Goal: Task Accomplishment & Management: Manage account settings

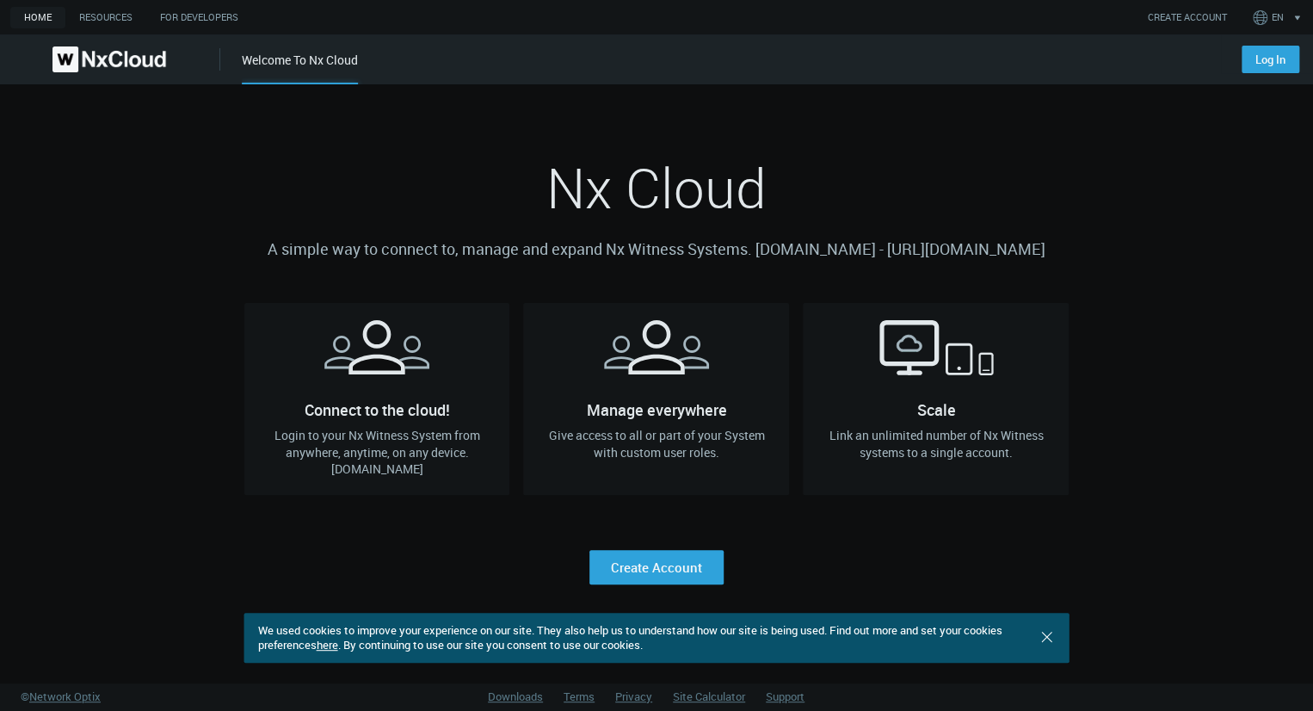
click at [1024, 149] on div "Nx Cloud A simple way to connect to, manage and expand Nx Witness Systems. qa.c…" at bounding box center [656, 334] width 825 height 500
click at [1273, 59] on link "Log In" at bounding box center [1271, 60] width 58 height 28
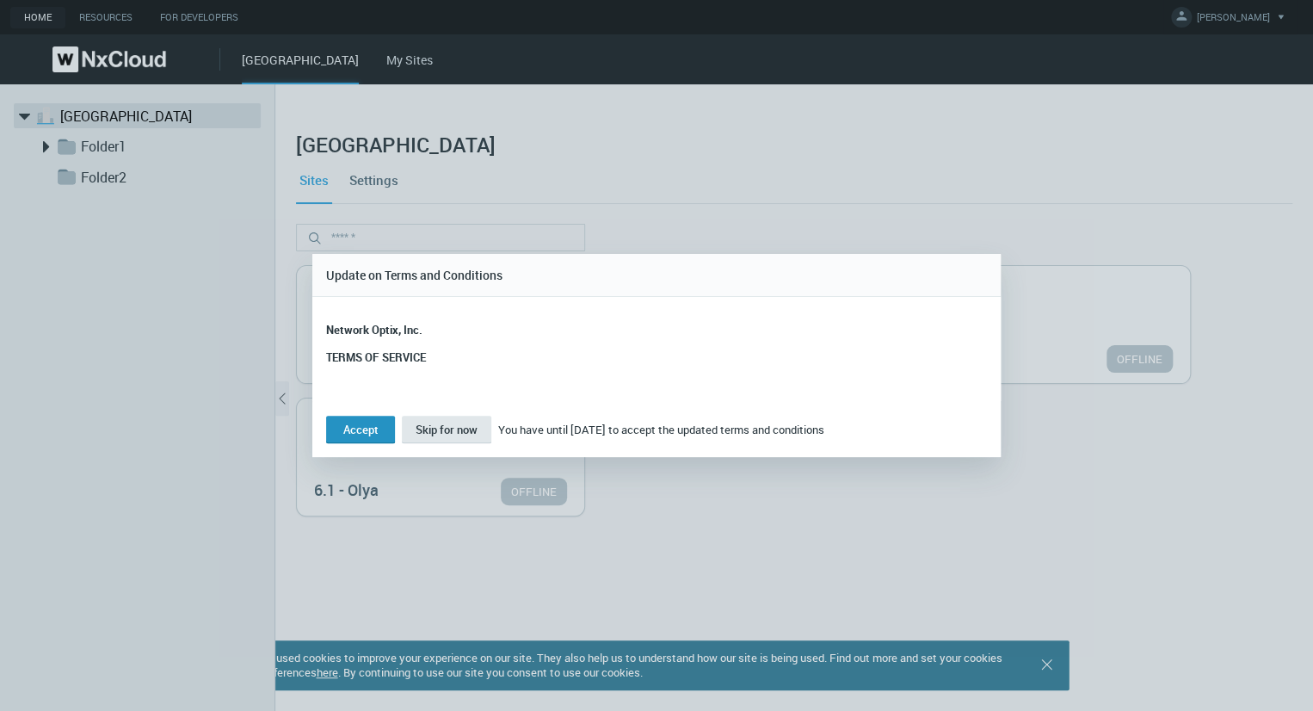
click at [361, 426] on button "Accept" at bounding box center [360, 430] width 69 height 28
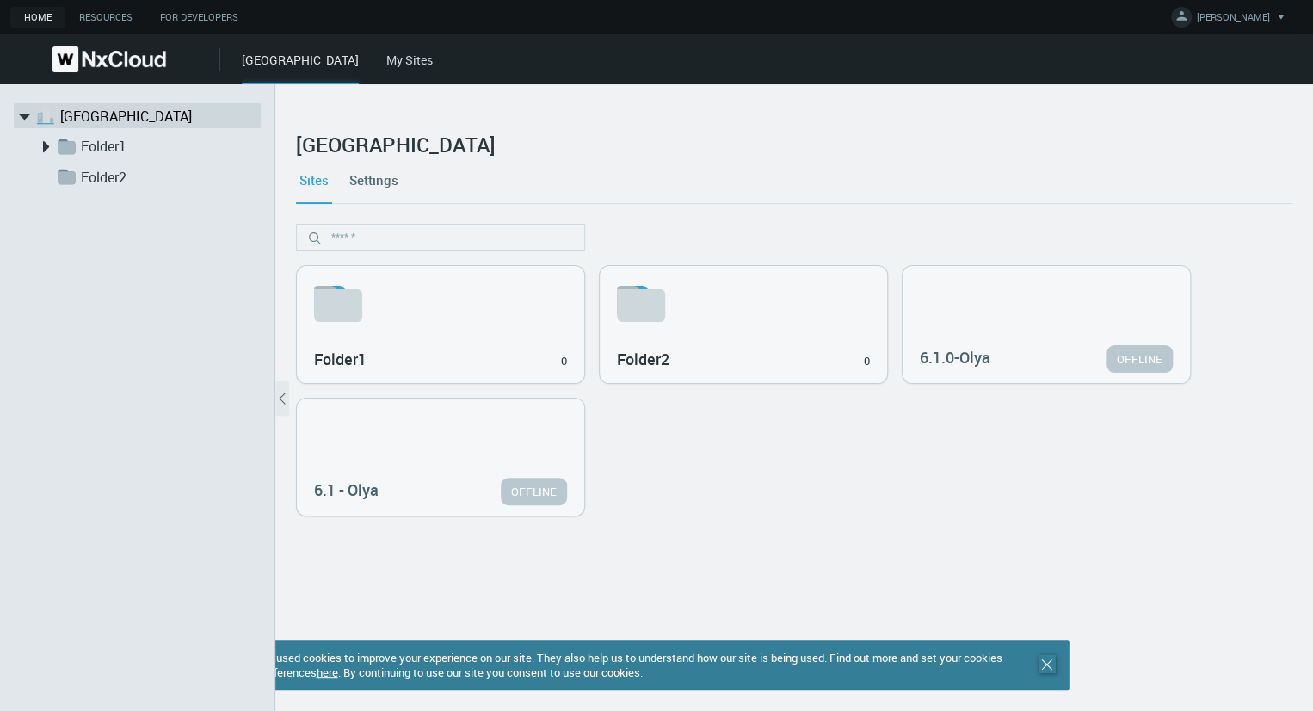
click at [1039, 663] on icon ".st0 { stroke : #698796; } Close" at bounding box center [1047, 664] width 17 height 17
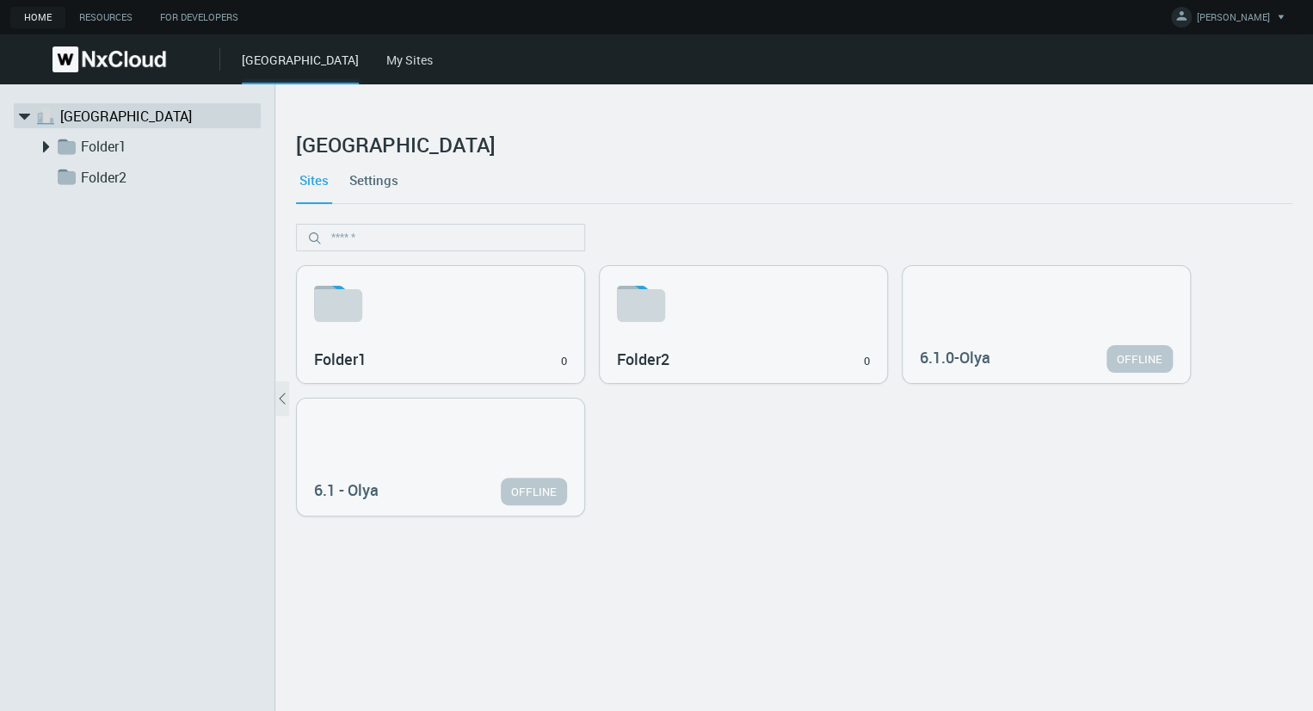
click at [386, 59] on link "My Sites" at bounding box center [409, 60] width 46 height 16
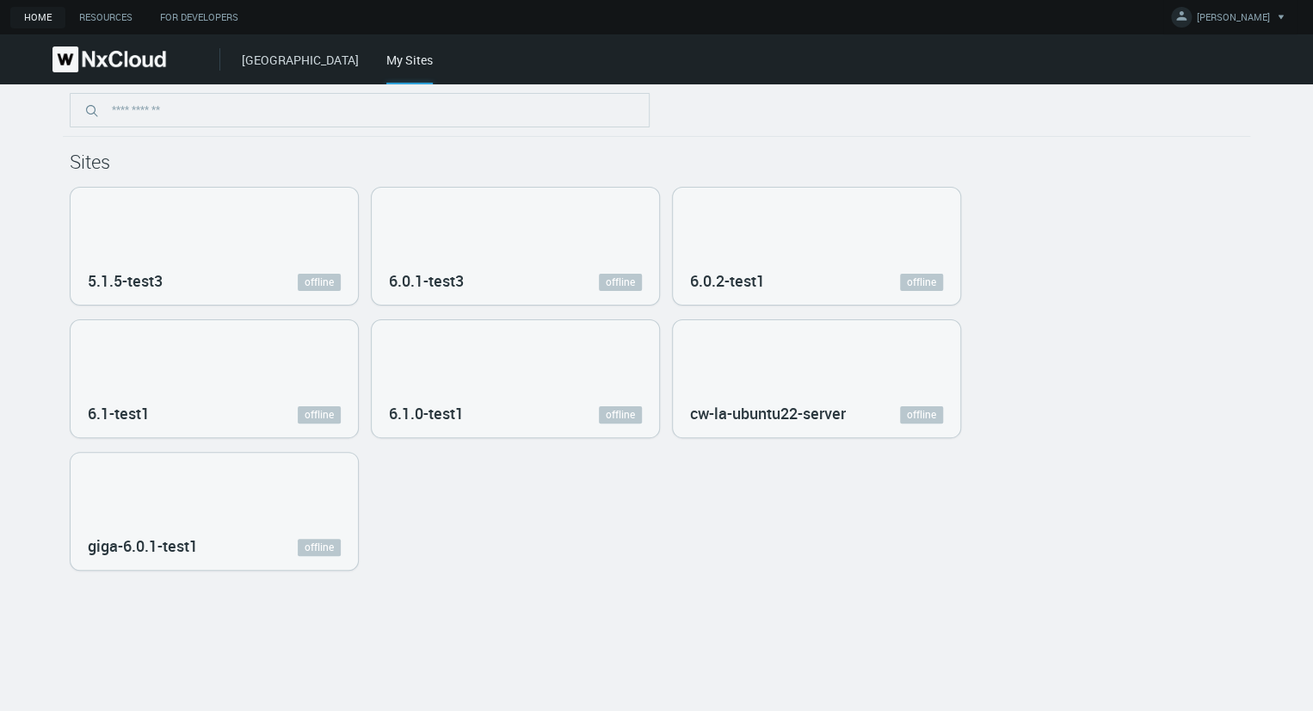
click at [244, 66] on link "West Hills" at bounding box center [300, 60] width 117 height 16
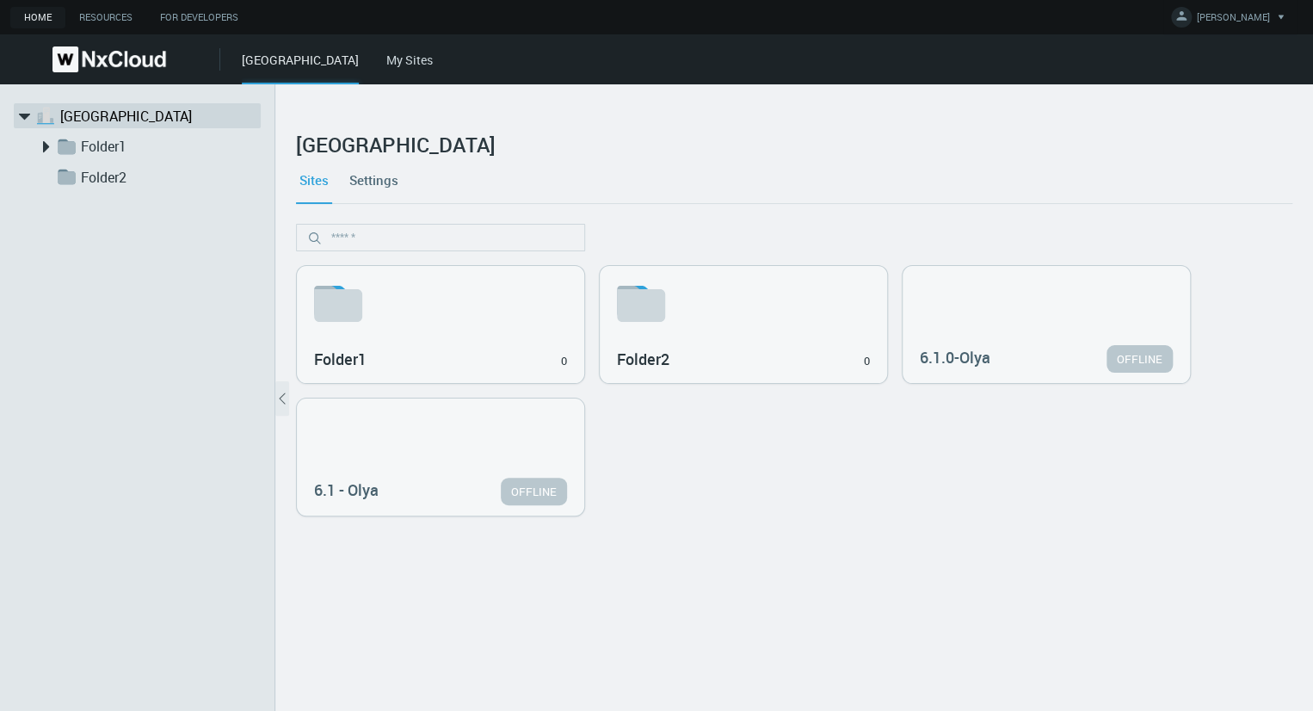
click at [338, 71] on div "West Hills My Sites" at bounding box center [777, 59] width 1071 height 50
drag, startPoint x: 311, startPoint y: 56, endPoint x: 324, endPoint y: 65, distance: 14.8
click at [312, 56] on div "West Hills My Sites" at bounding box center [777, 59] width 1071 height 50
click at [386, 65] on link "My Sites" at bounding box center [409, 60] width 46 height 16
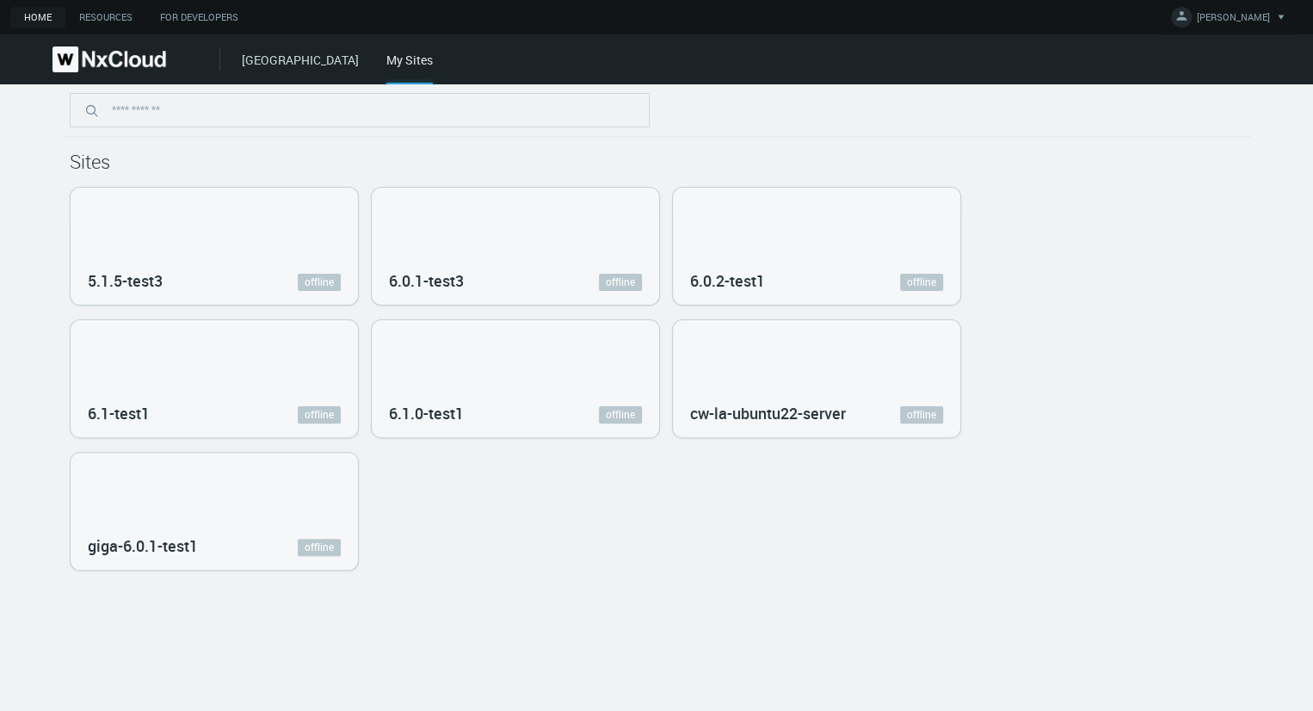
click at [232, 61] on div "West Hills My Sites" at bounding box center [656, 59] width 1313 height 50
click at [260, 66] on link "West Hills" at bounding box center [300, 60] width 117 height 16
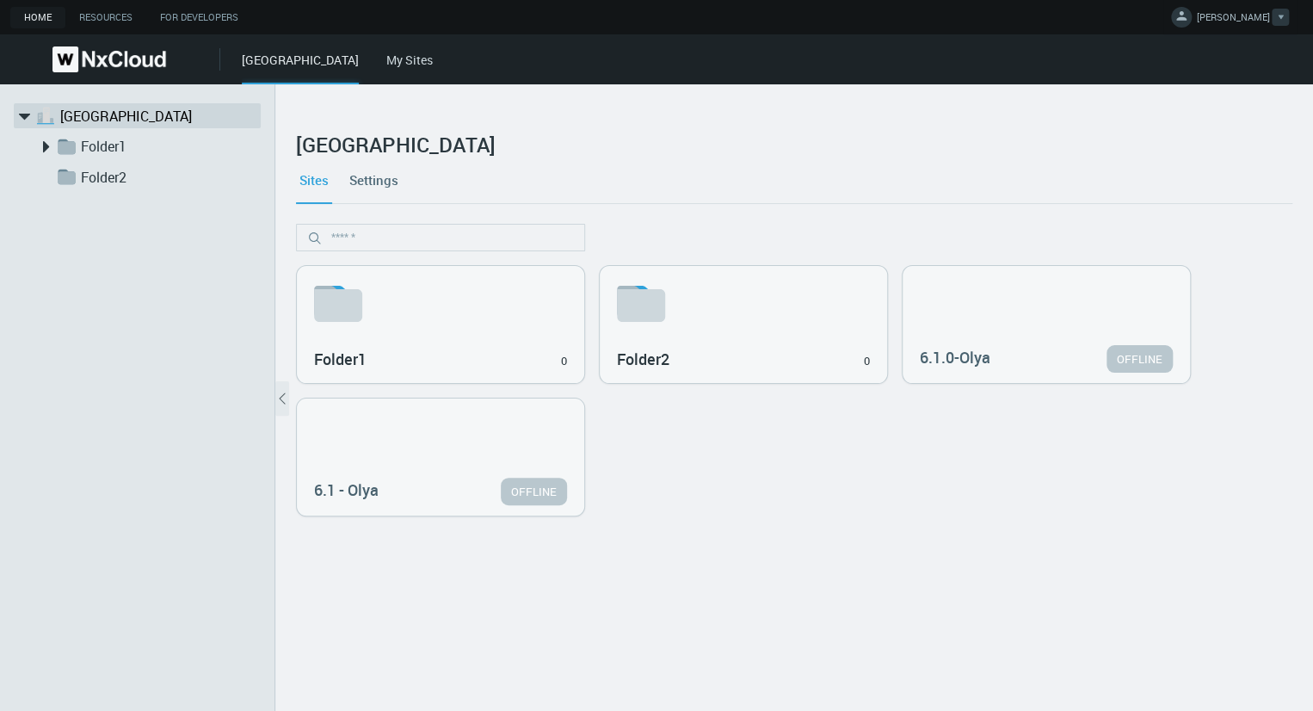
click at [1224, 25] on span "[PERSON_NAME]" at bounding box center [1233, 20] width 73 height 20
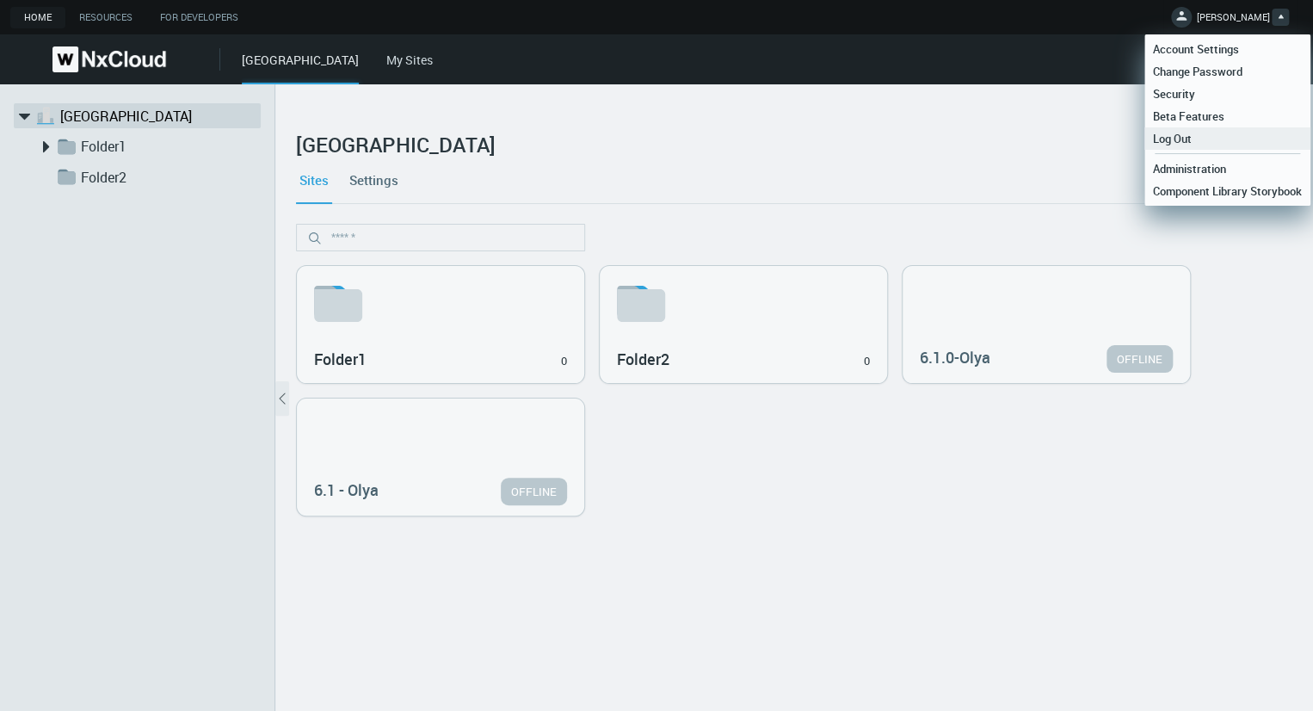
click at [1203, 142] on link "Log Out" at bounding box center [1227, 138] width 166 height 22
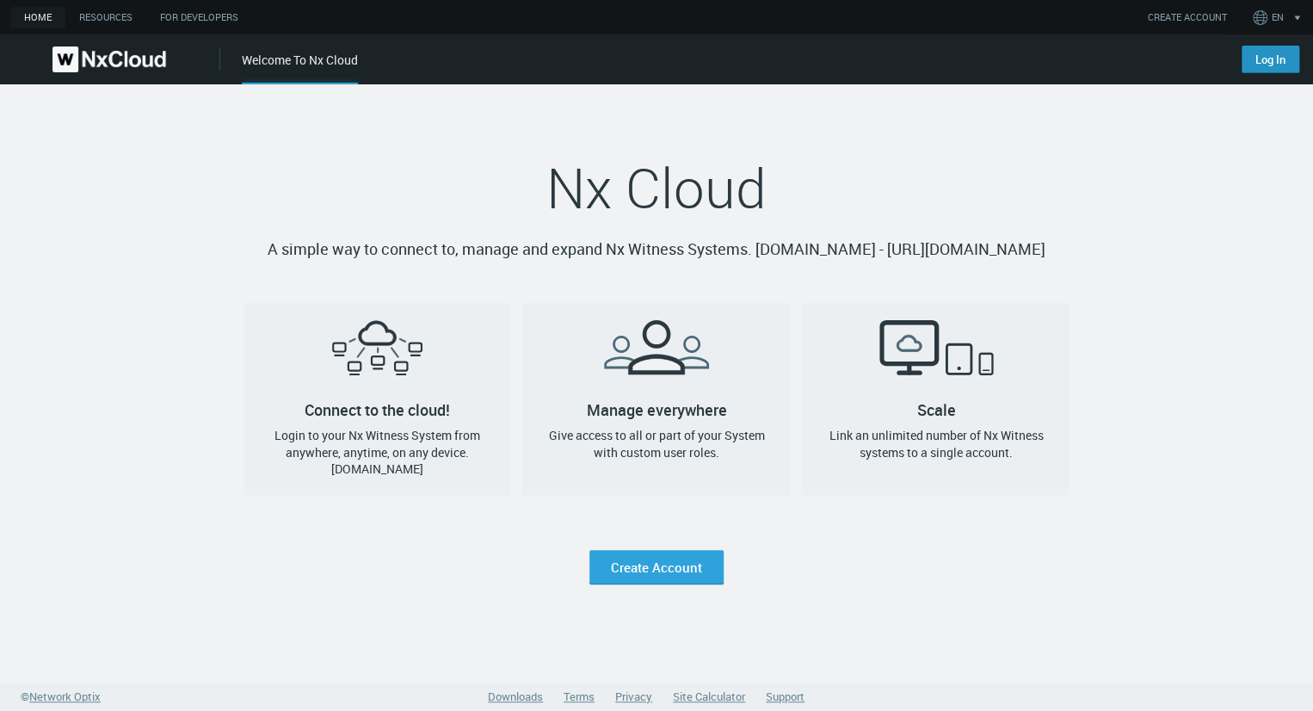
click at [1291, 61] on link "Log In" at bounding box center [1271, 60] width 58 height 28
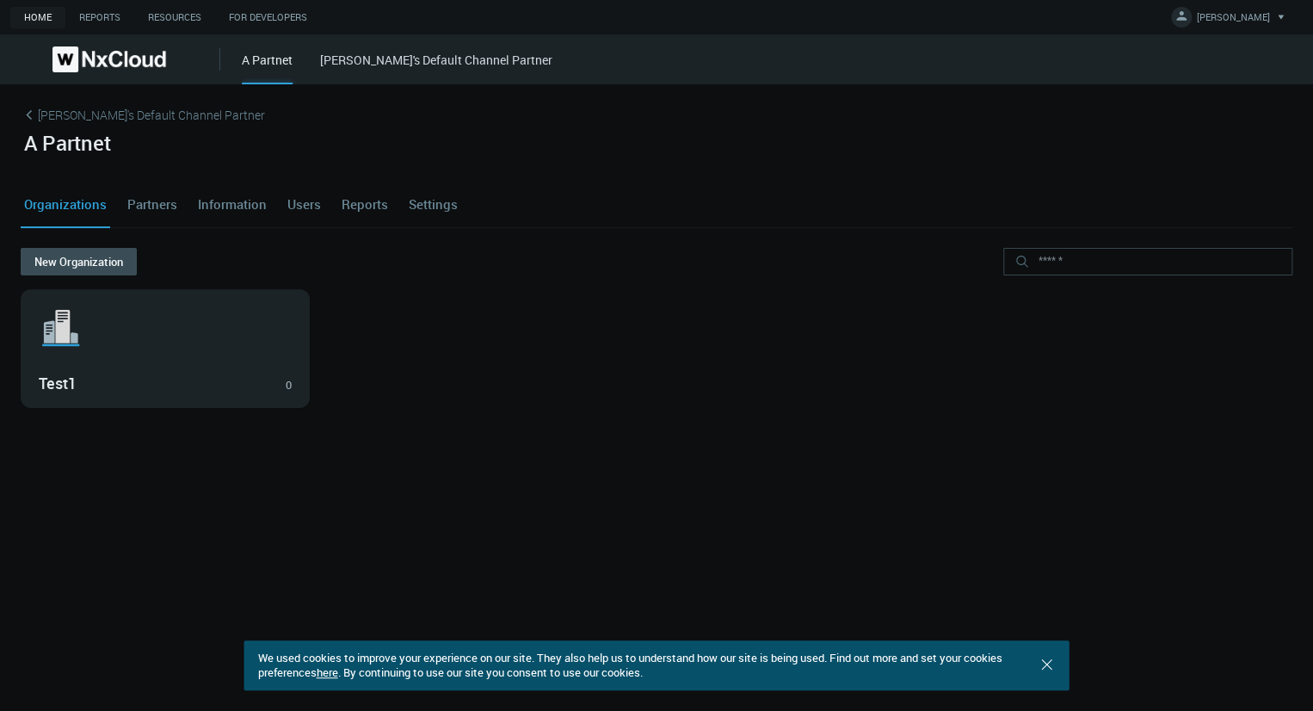
click at [417, 60] on link "[PERSON_NAME]'s Default Channel Partner" at bounding box center [436, 60] width 232 height 16
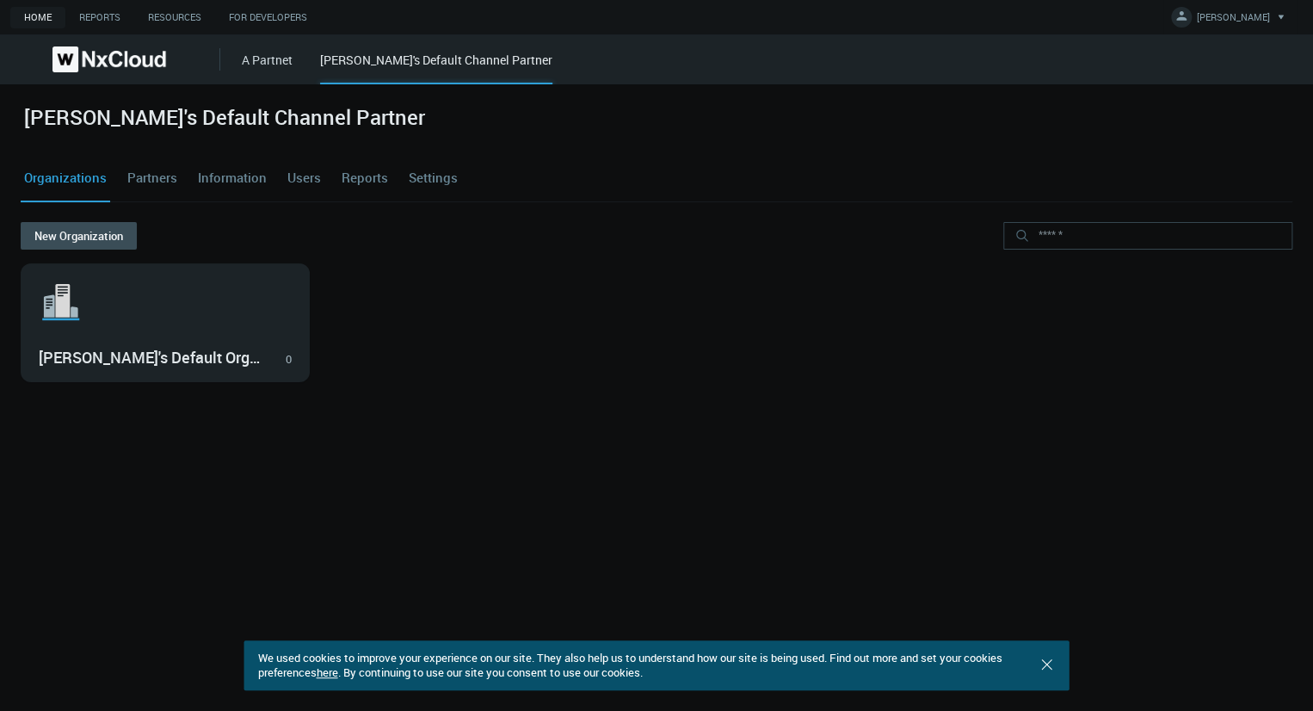
click at [273, 65] on link "A Partnet" at bounding box center [267, 60] width 51 height 16
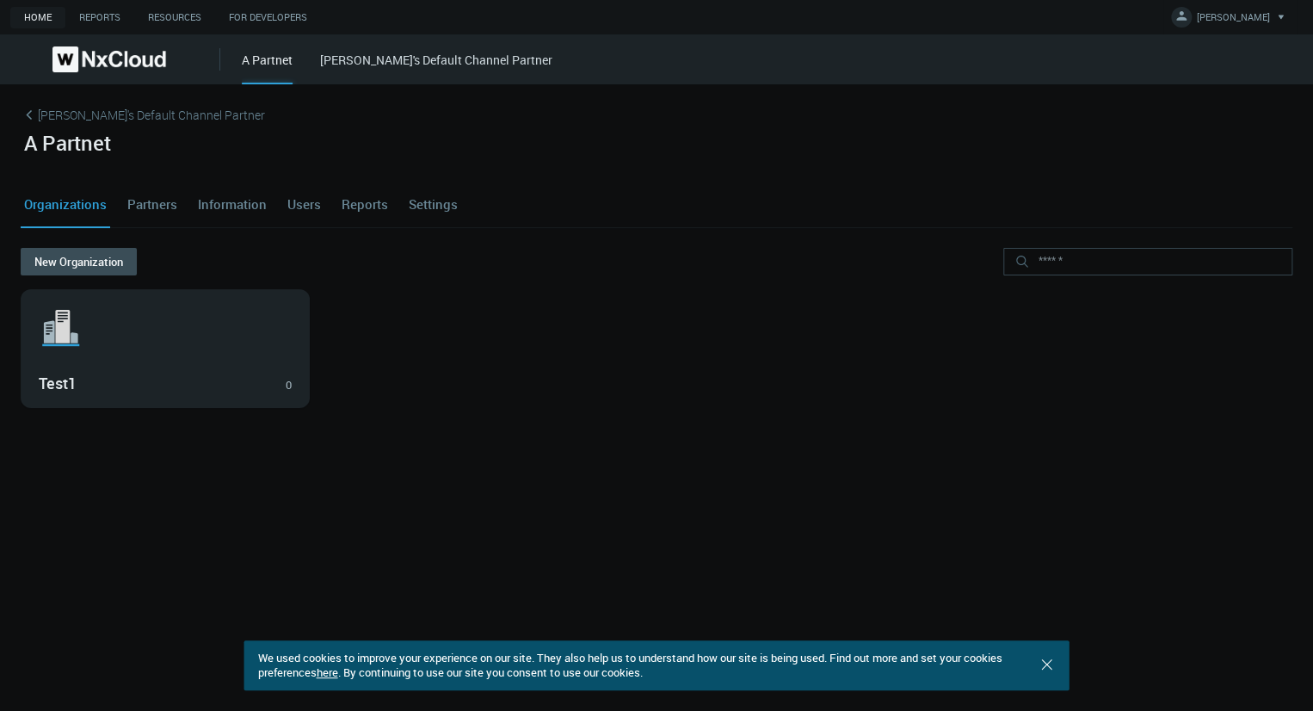
click at [409, 60] on link "[PERSON_NAME]'s Default Channel Partner" at bounding box center [436, 60] width 232 height 16
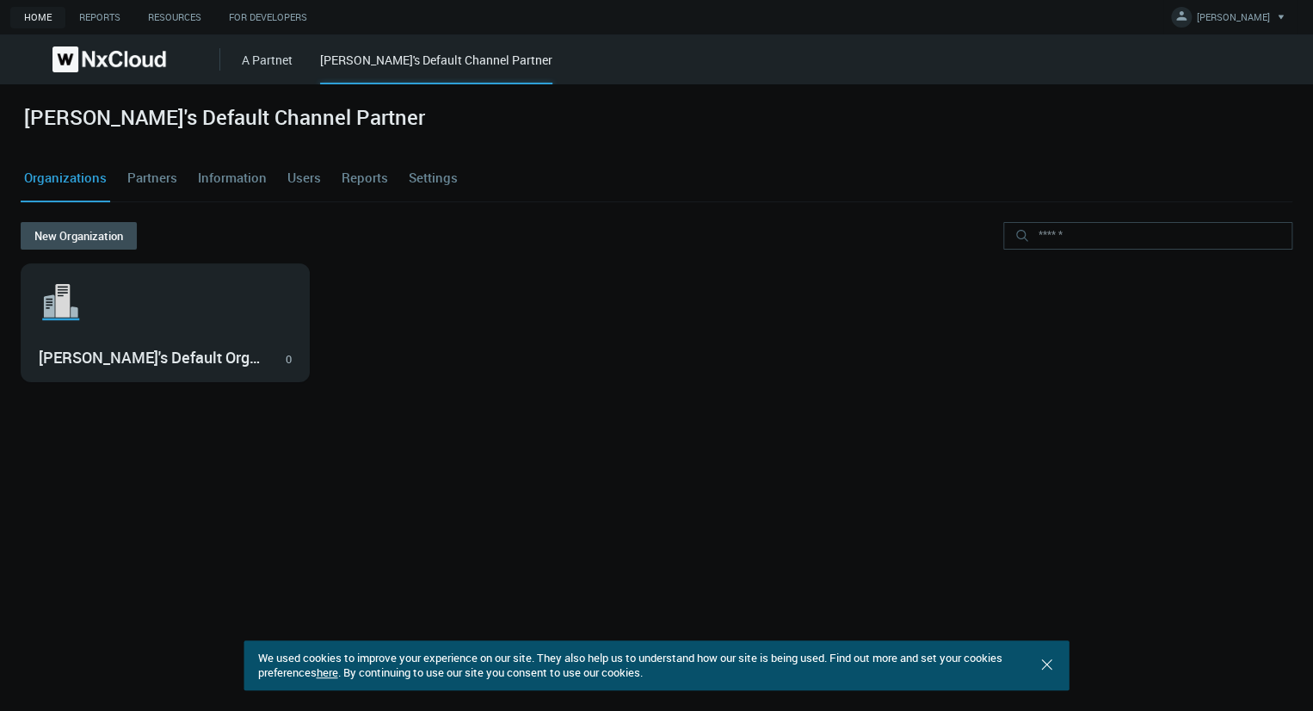
click at [151, 179] on link "Partners" at bounding box center [152, 178] width 57 height 46
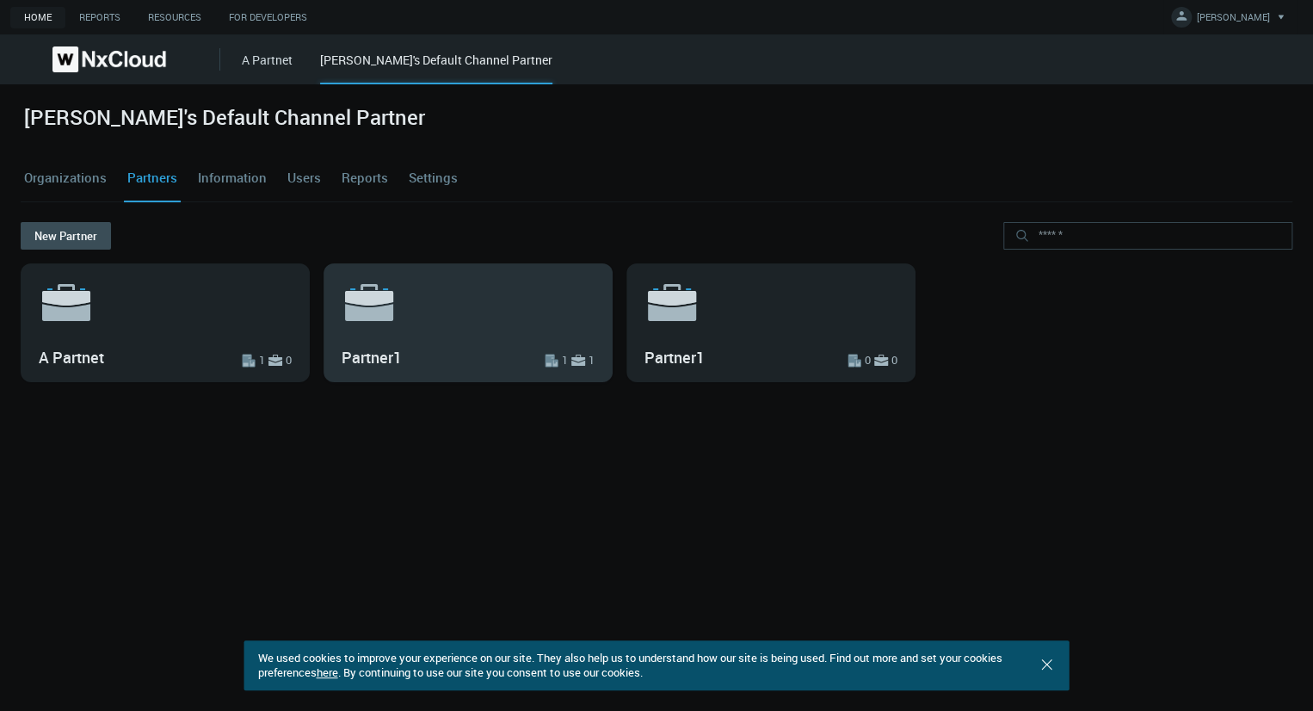
click at [466, 318] on svg-icon ".st6{fill:var(--svg-placeholder-elm2-color);} .st7{fill:var(--brand-core);} .st…" at bounding box center [468, 301] width 253 height 55
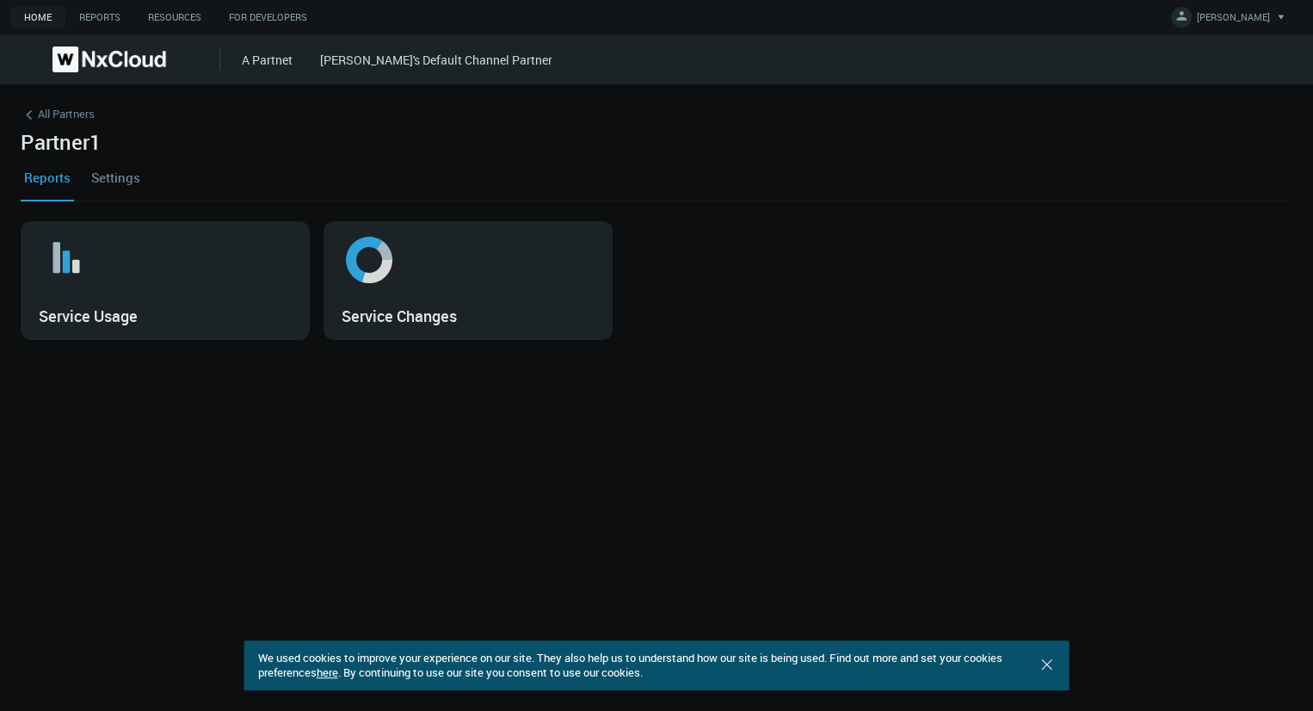
click at [282, 66] on link "A Partnet" at bounding box center [267, 60] width 51 height 16
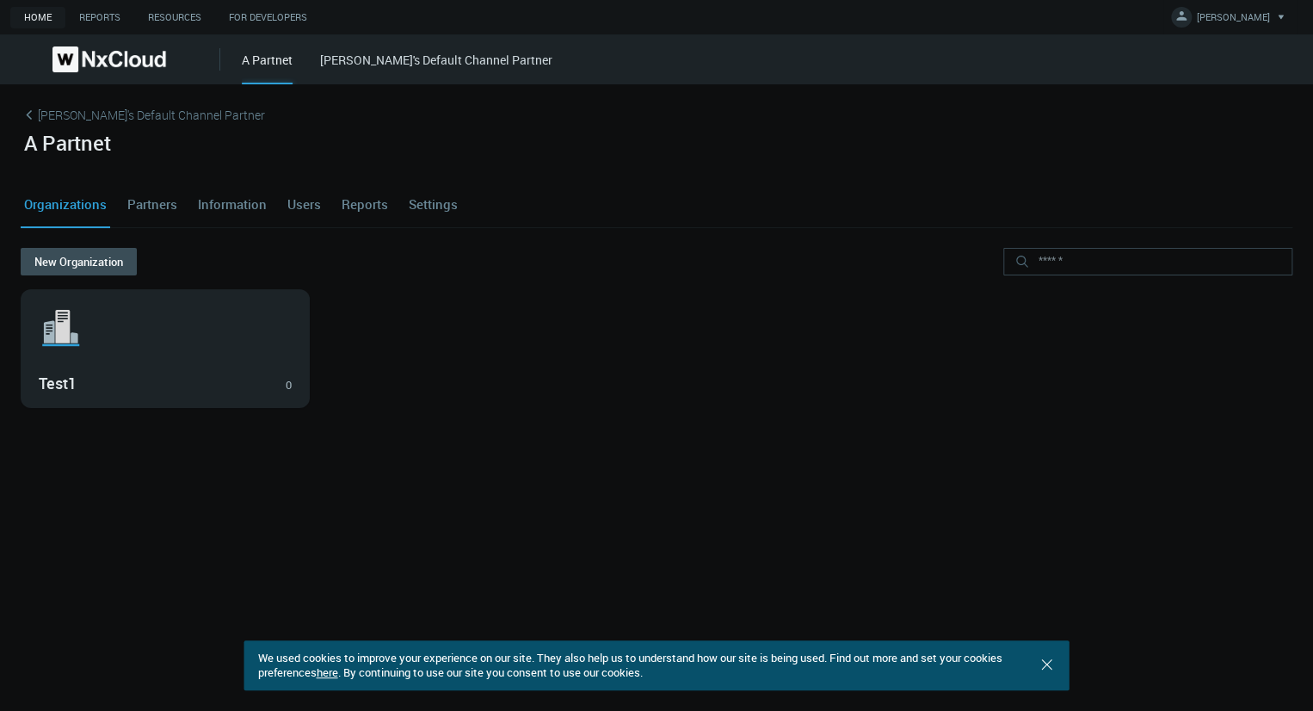
click at [163, 118] on link "[PERSON_NAME]'s Default Channel Partner" at bounding box center [657, 118] width 1272 height 26
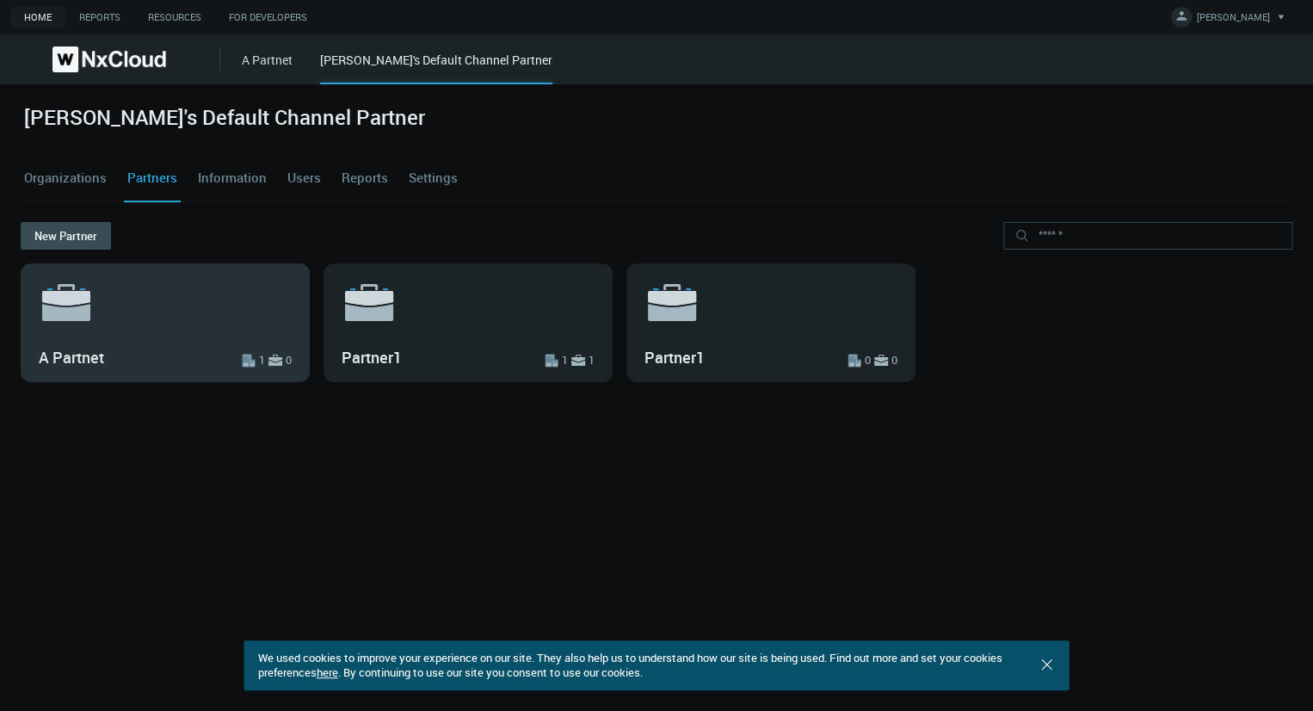
click at [148, 339] on div ".st6{fill:var(--svg-placeholder-elm2-color);} .st7{fill:var(--brand-core);} .st…" at bounding box center [165, 322] width 287 height 117
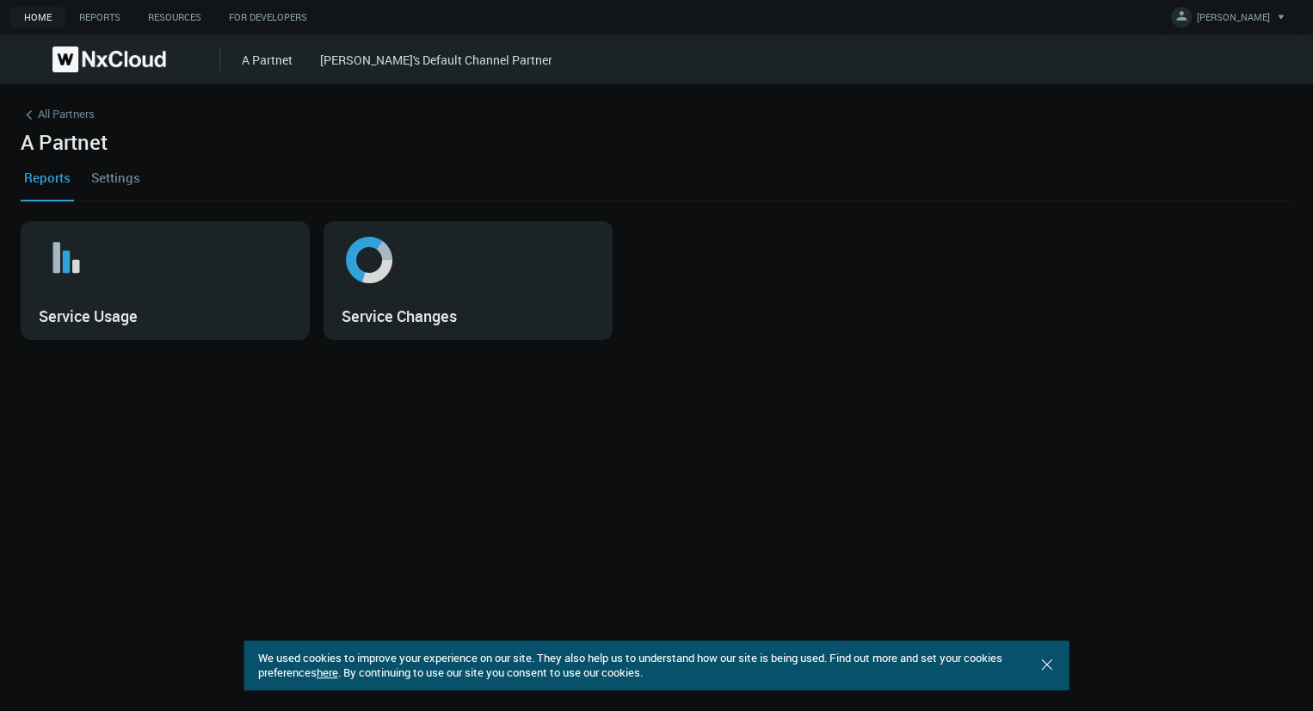
click at [120, 174] on link "Settings" at bounding box center [116, 177] width 56 height 46
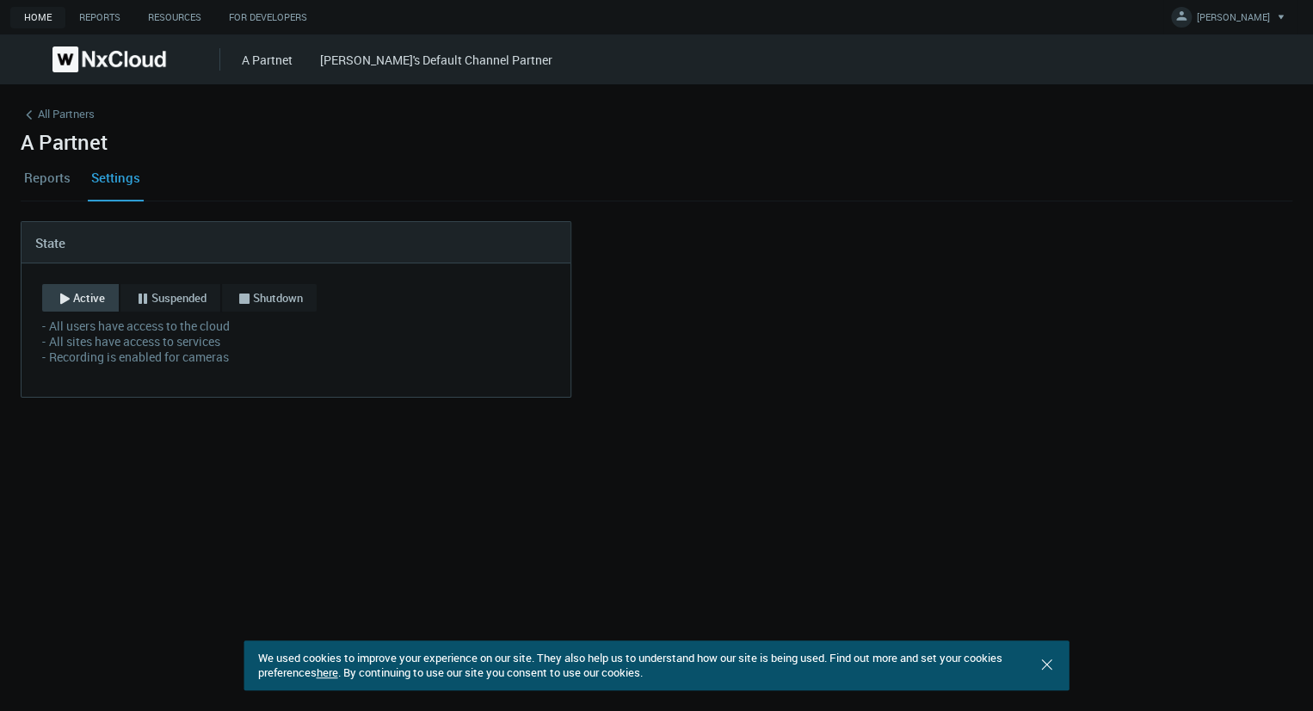
click at [59, 177] on link "Reports" at bounding box center [47, 177] width 53 height 46
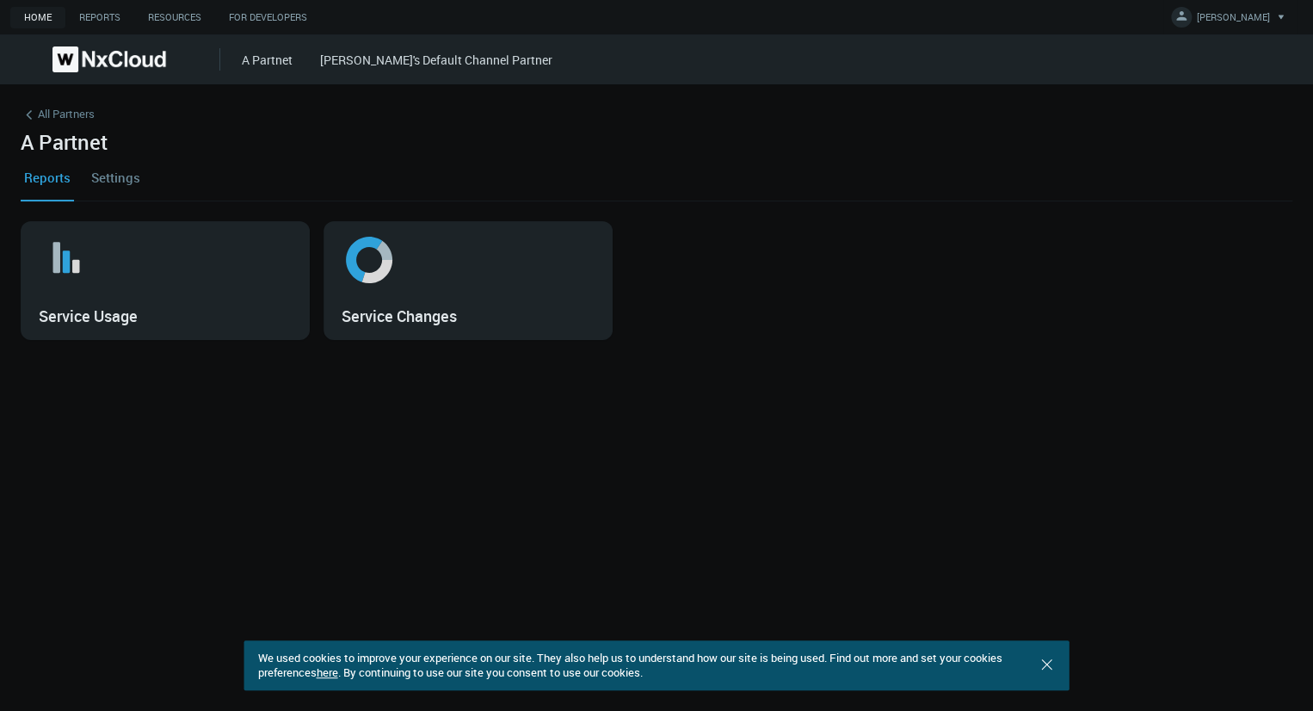
click at [262, 62] on link "A Partnet" at bounding box center [267, 60] width 51 height 16
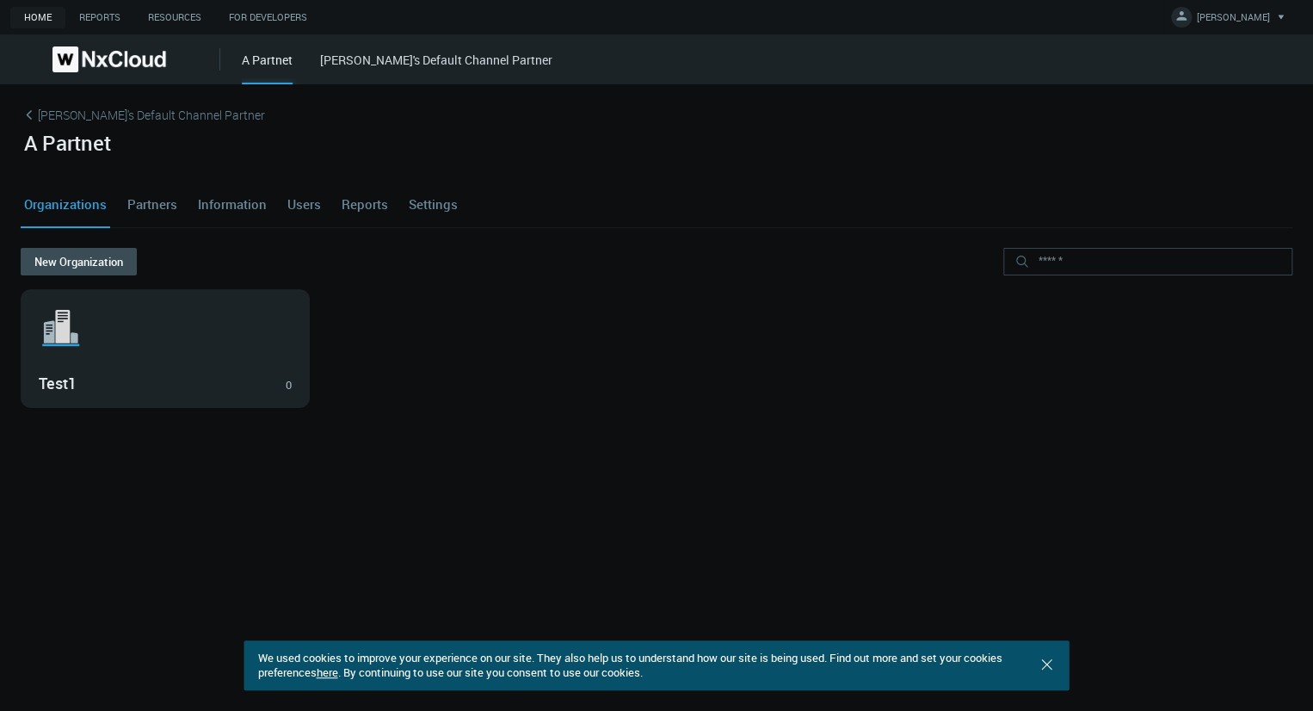
click at [410, 62] on link "[PERSON_NAME]'s Default Channel Partner" at bounding box center [436, 60] width 232 height 16
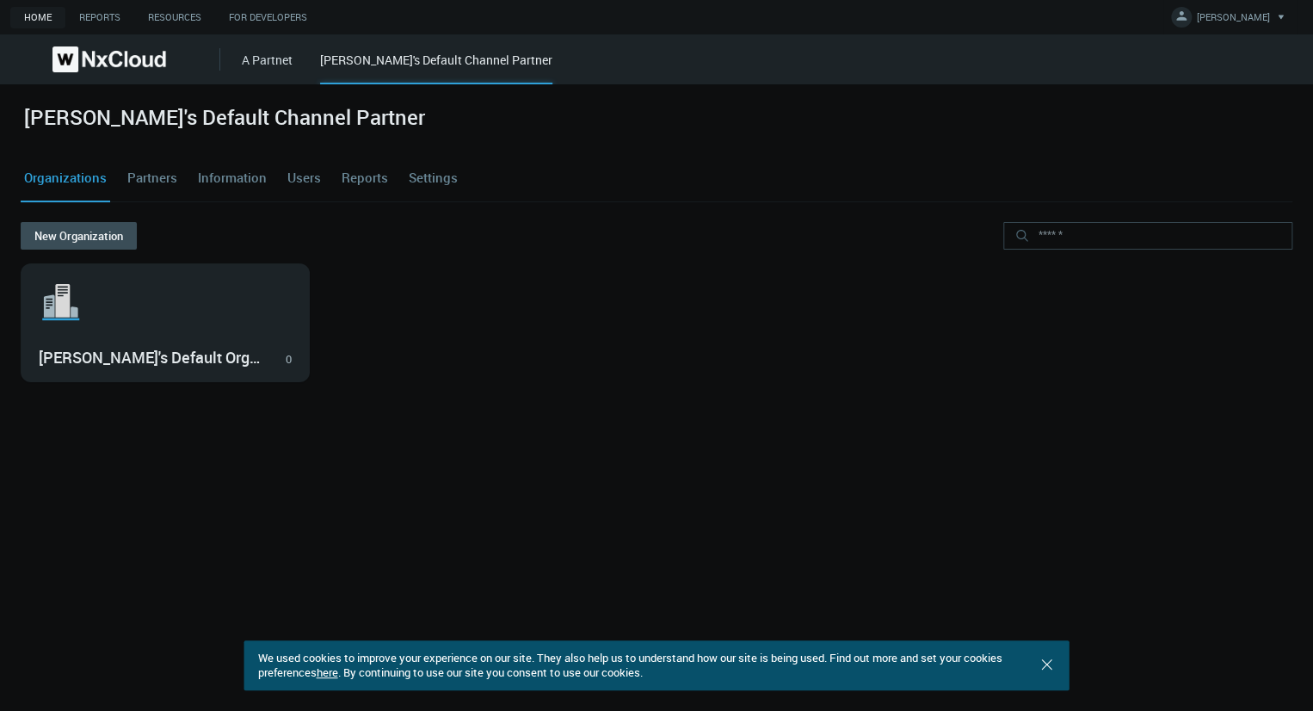
click at [249, 53] on link "A Partnet" at bounding box center [267, 60] width 51 height 16
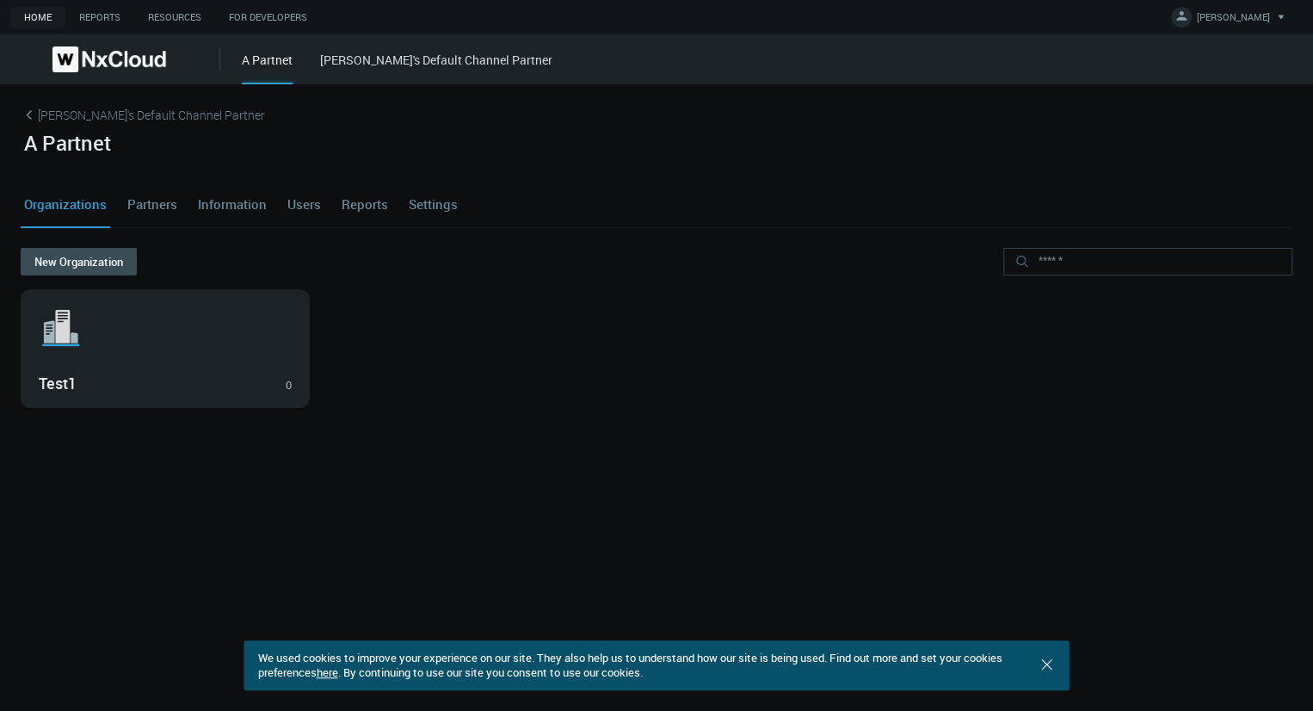
click at [436, 196] on link "Settings" at bounding box center [433, 204] width 56 height 46
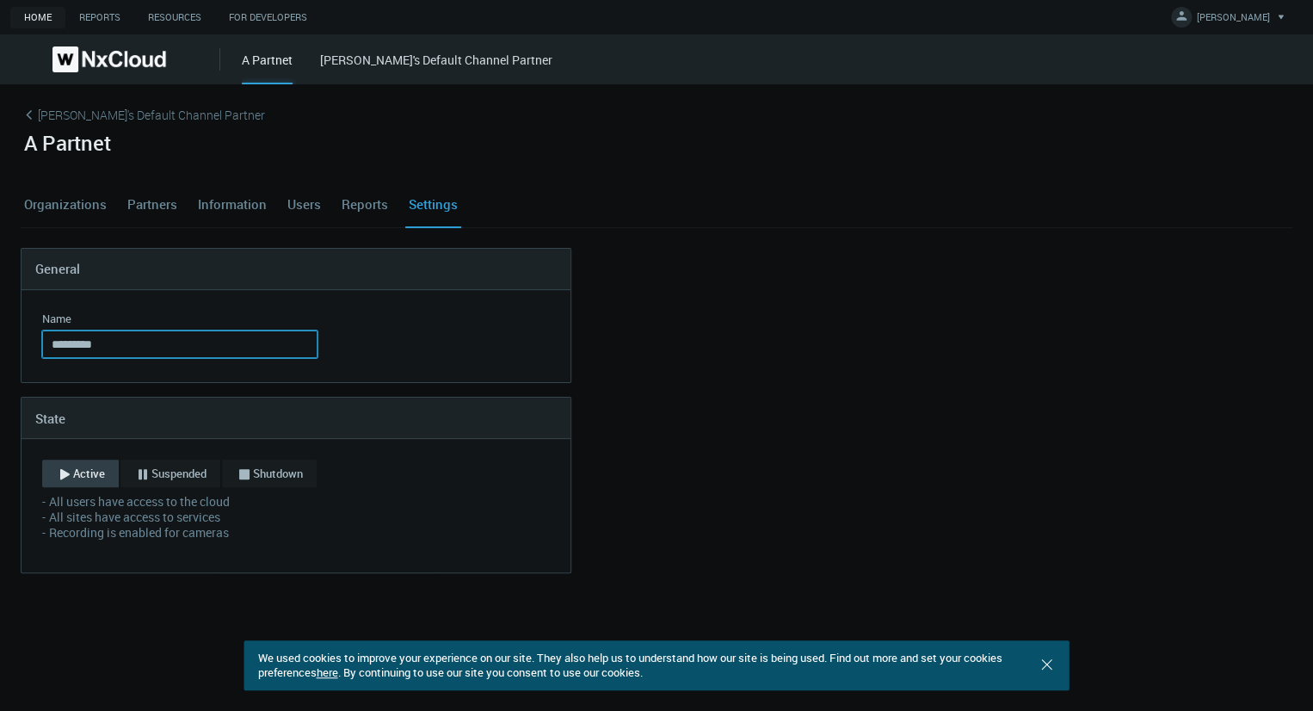
click at [131, 345] on input "*********" at bounding box center [179, 344] width 275 height 28
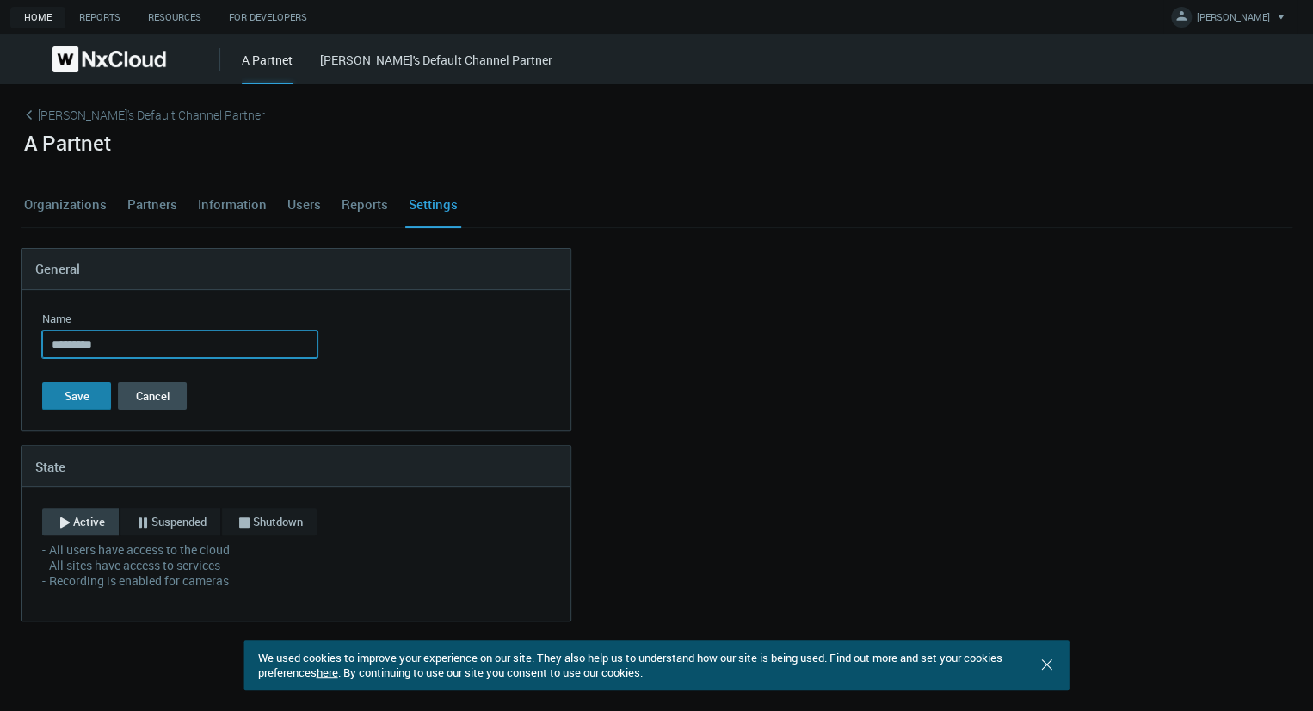
type input "*********"
click at [95, 396] on button "Save" at bounding box center [76, 396] width 69 height 28
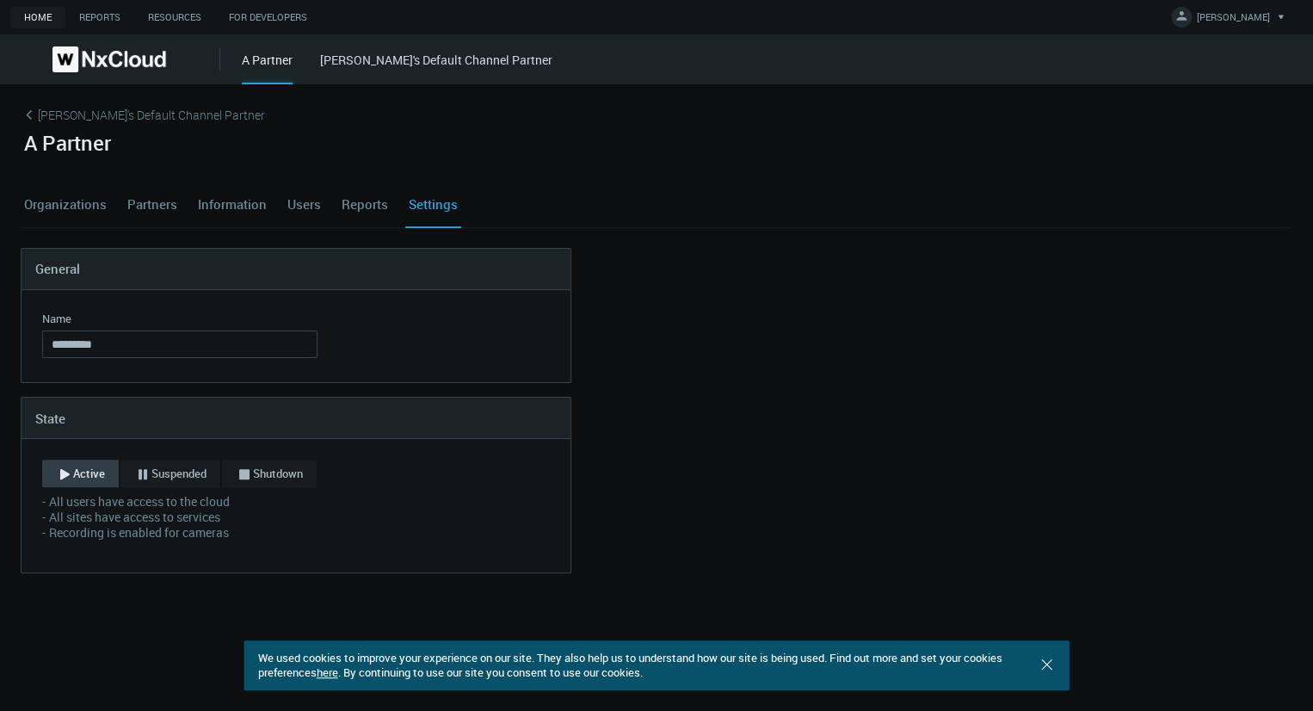
click at [60, 207] on link "Organizations" at bounding box center [65, 204] width 89 height 46
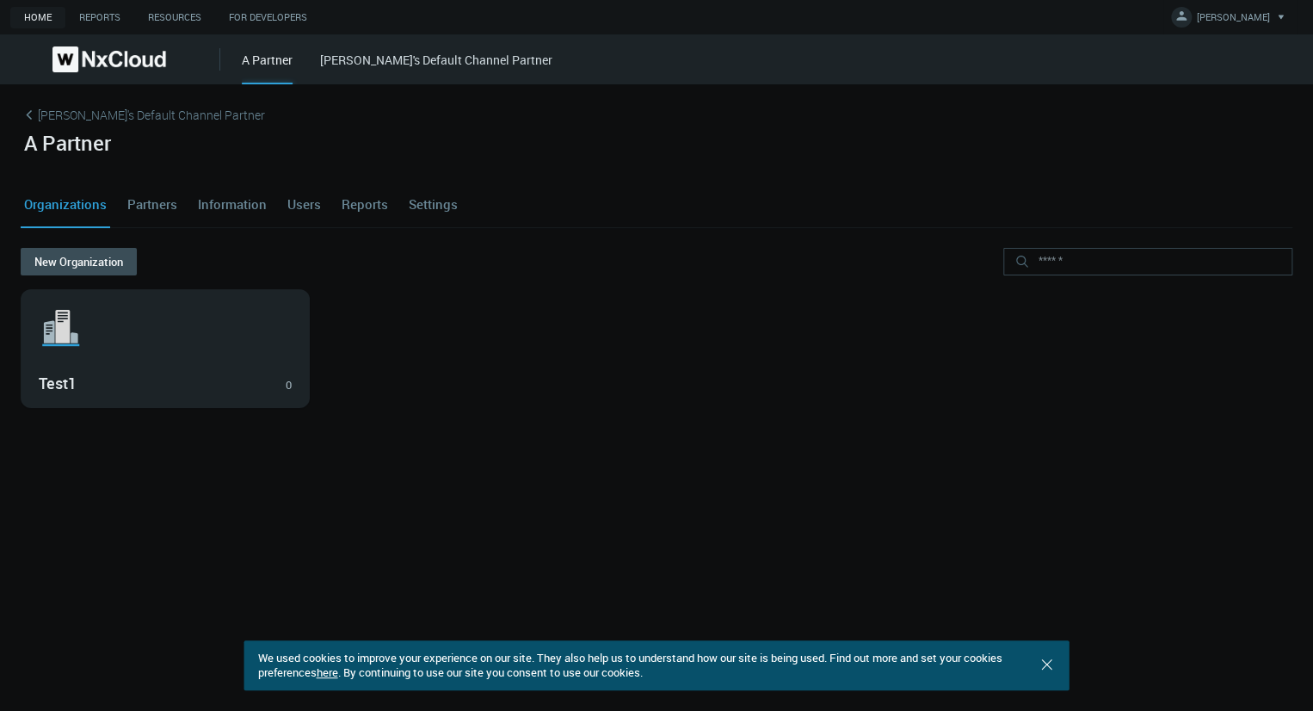
click at [132, 200] on link "Partners" at bounding box center [152, 204] width 57 height 46
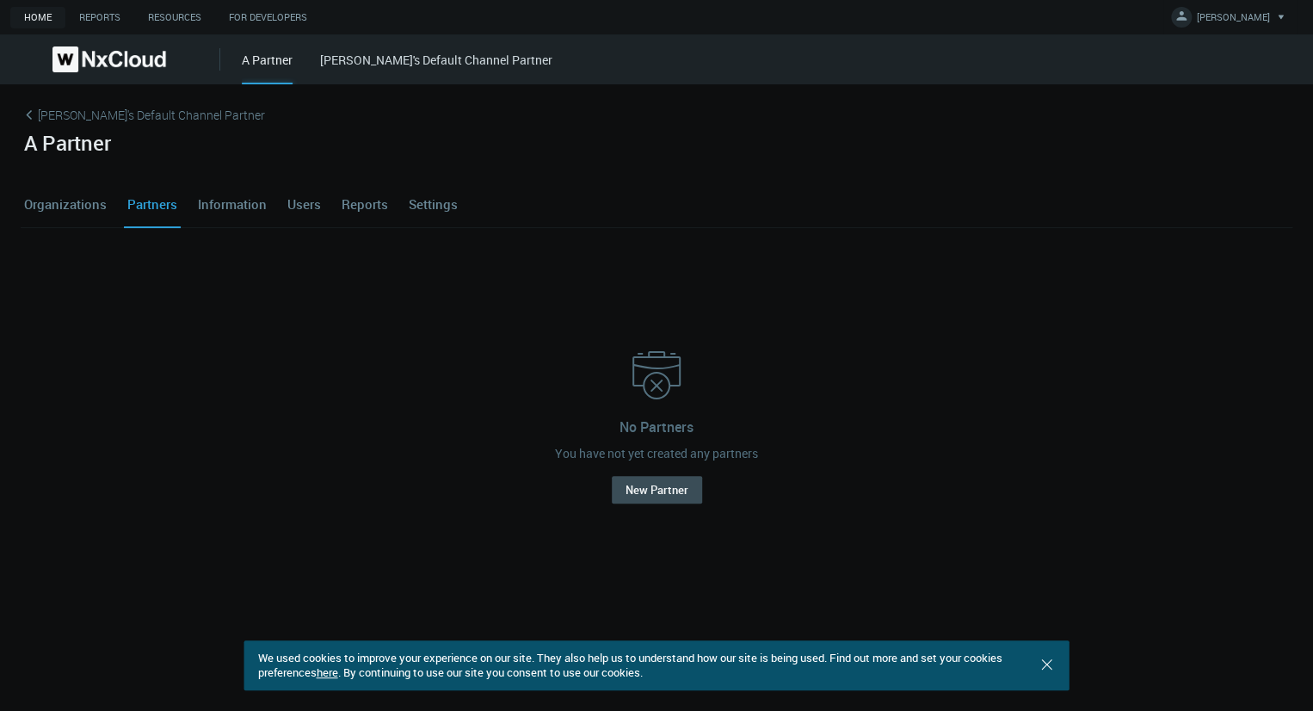
click at [427, 49] on div "A Partner [PERSON_NAME]'s Default Channel Partner" at bounding box center [777, 59] width 1071 height 50
click at [426, 59] on link "[PERSON_NAME]'s Default Channel Partner" at bounding box center [436, 60] width 232 height 16
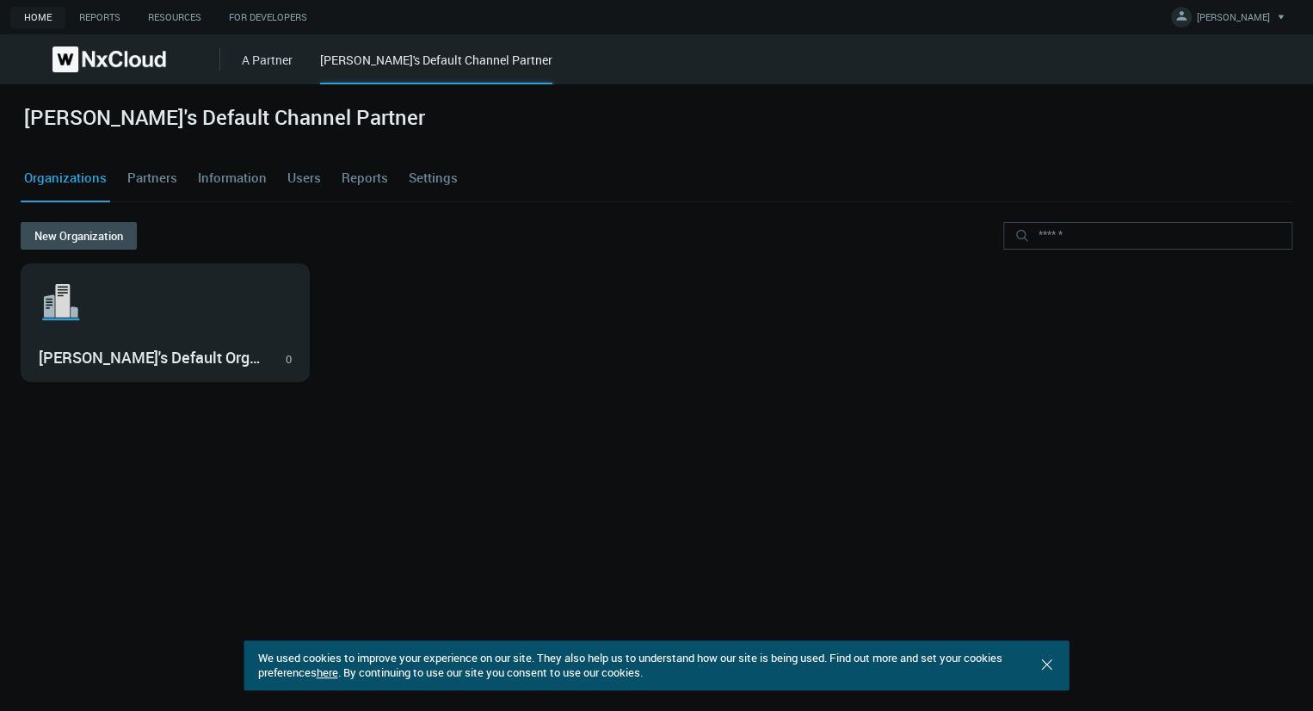
click at [165, 182] on link "Partners" at bounding box center [152, 178] width 57 height 46
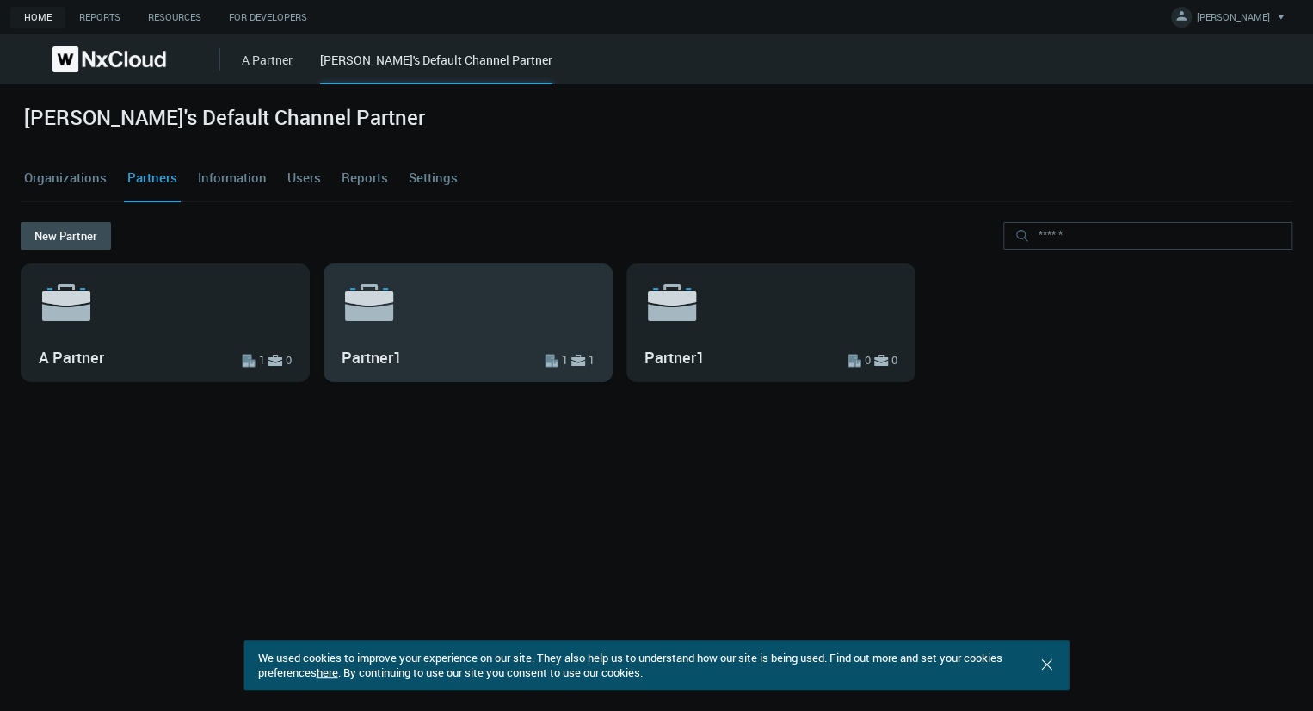
click at [372, 293] on icon at bounding box center [369, 298] width 48 height 15
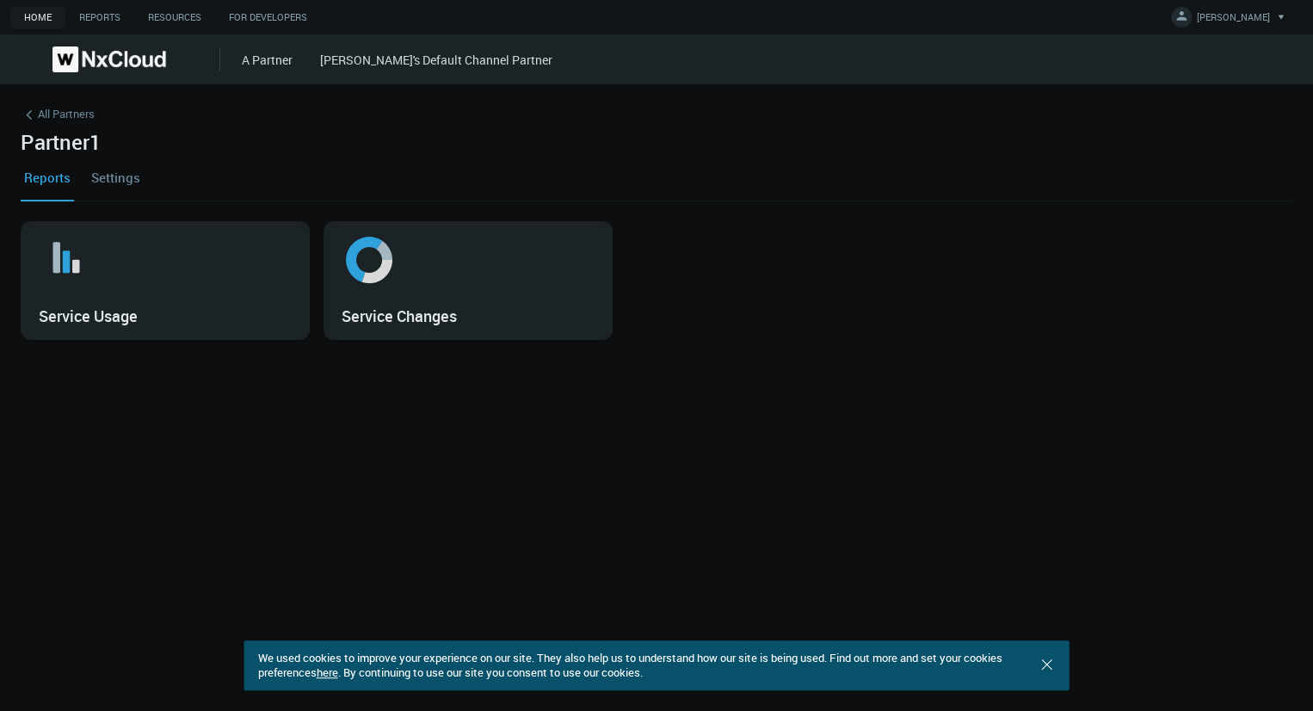
click at [123, 176] on link "Settings" at bounding box center [116, 177] width 56 height 46
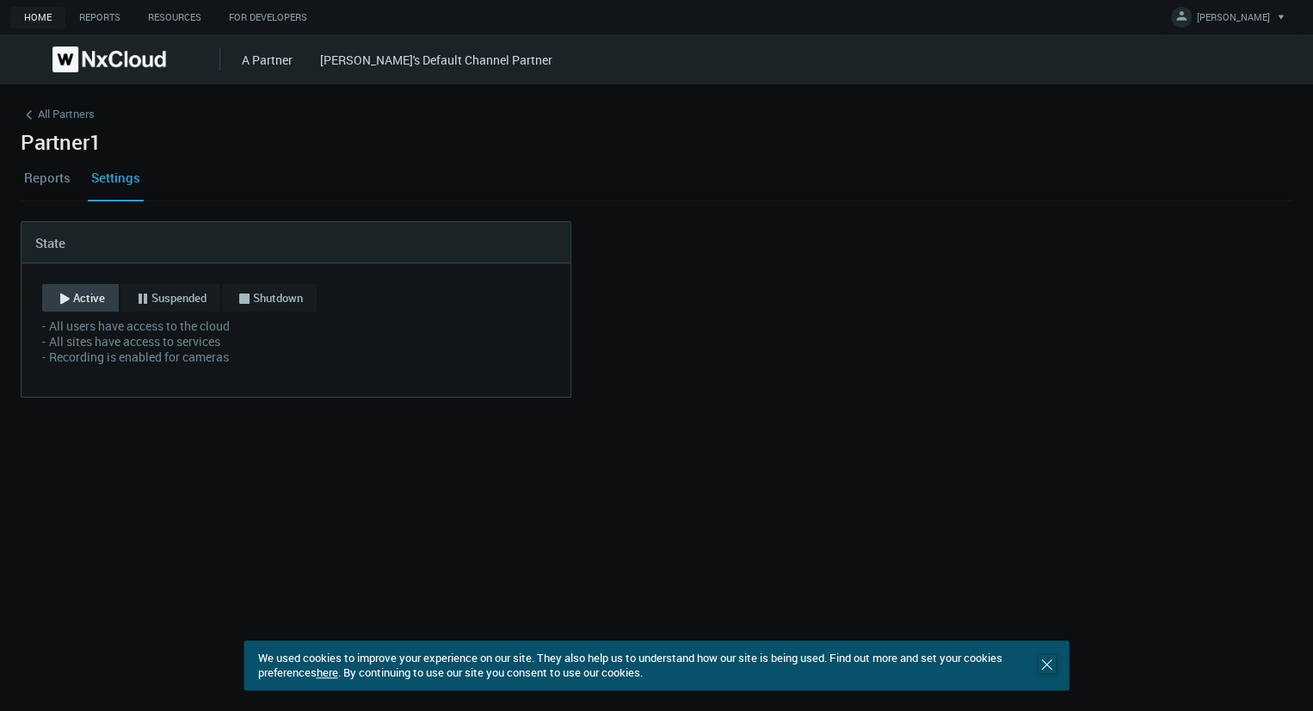
click at [1048, 665] on icon ".st0 { stroke : #698796; } Close" at bounding box center [1047, 664] width 17 height 17
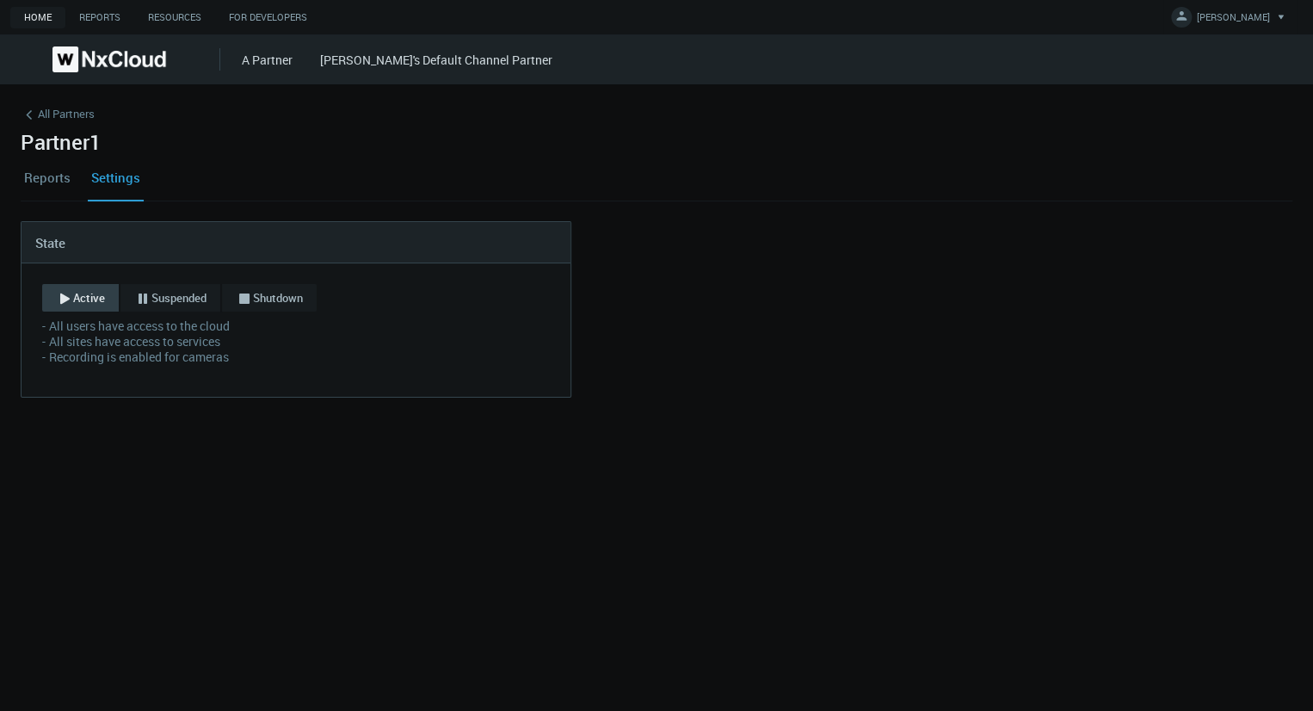
click at [415, 63] on link "[PERSON_NAME]'s Default Channel Partner" at bounding box center [436, 60] width 232 height 16
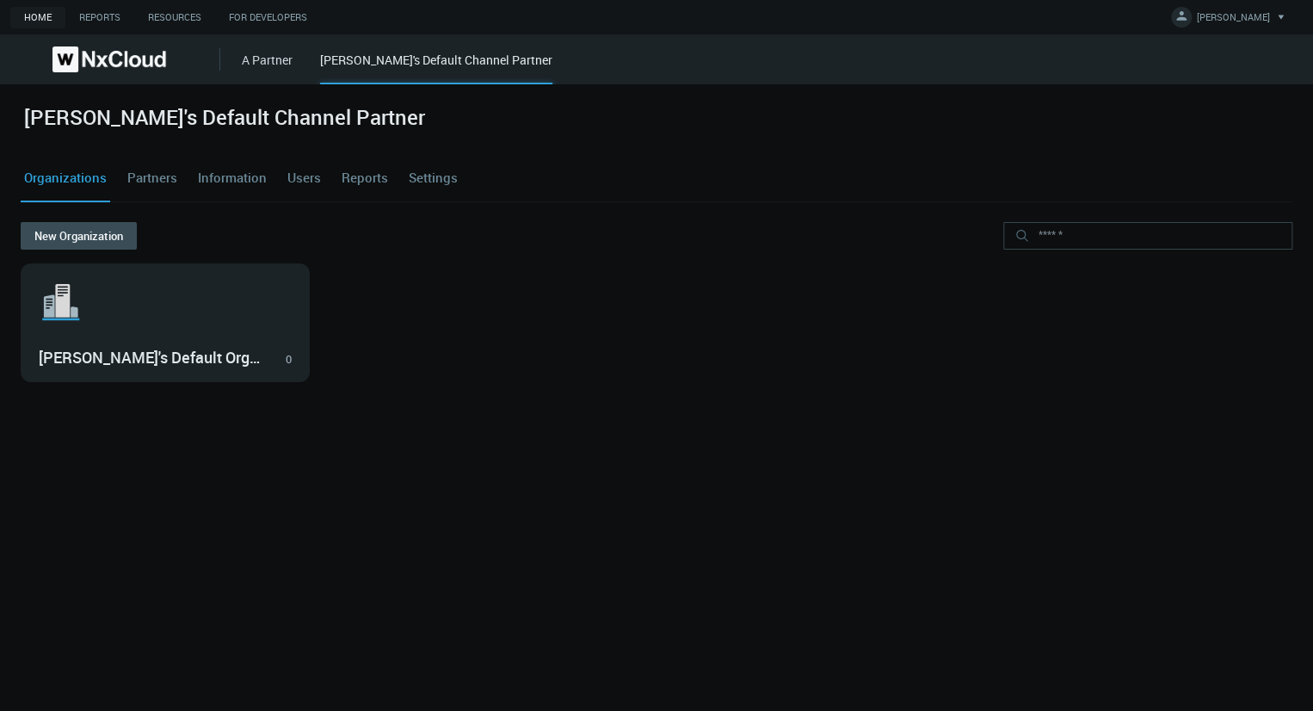
click at [155, 181] on link "Partners" at bounding box center [152, 178] width 57 height 46
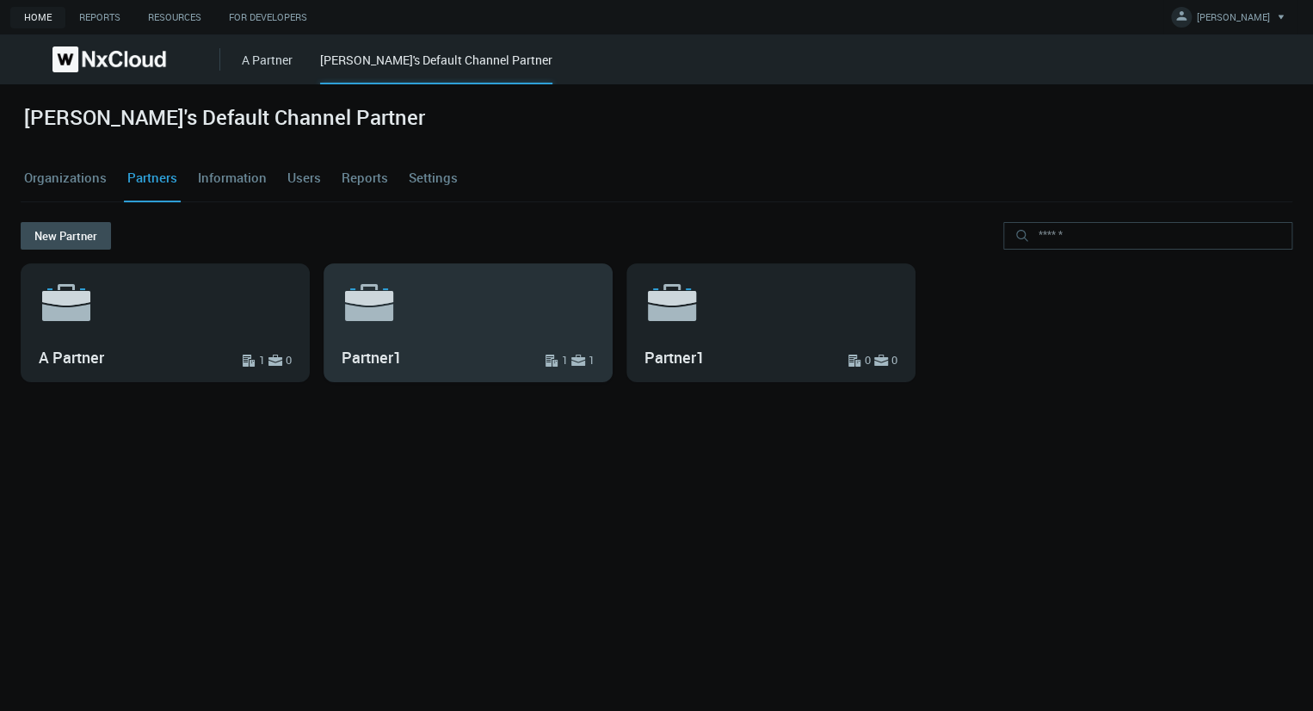
click at [476, 330] on div ".st6{fill:var(--svg-placeholder-elm2-color);} .st7{fill:var(--brand-core);} .st…" at bounding box center [467, 322] width 287 height 117
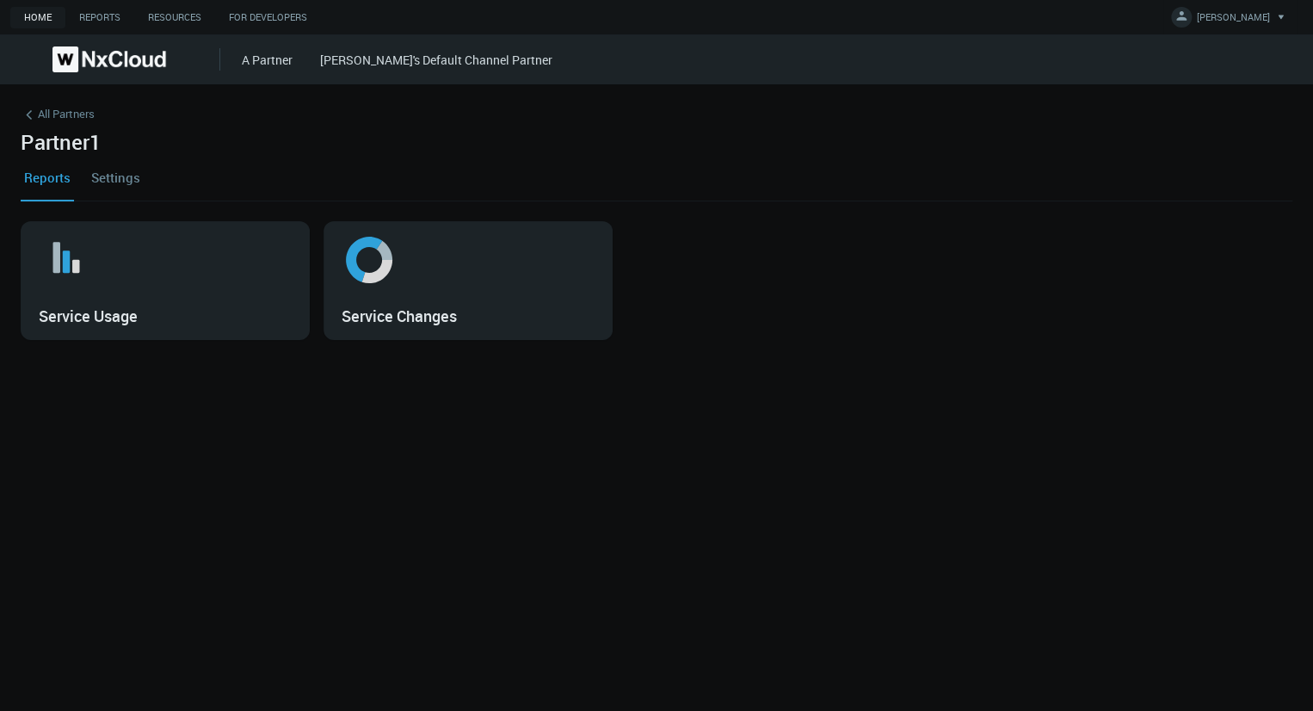
click at [107, 179] on link "Settings" at bounding box center [116, 177] width 56 height 46
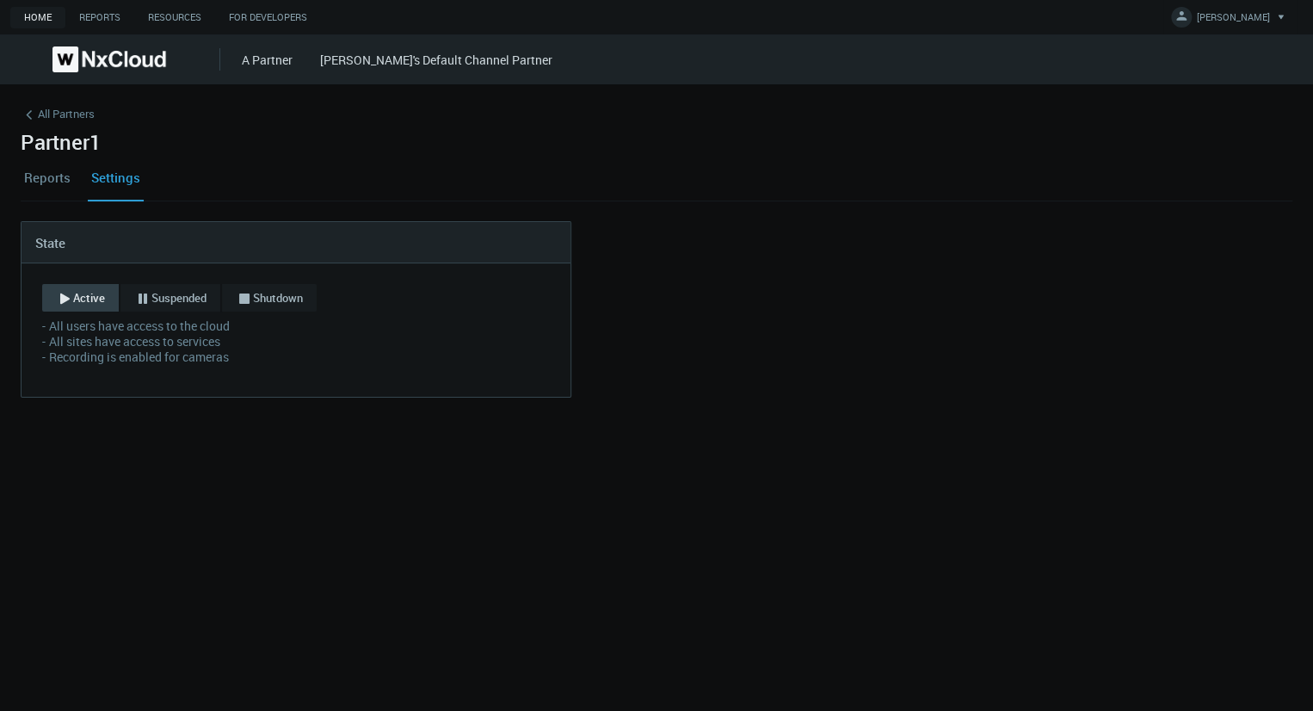
click at [477, 66] on link "[PERSON_NAME]'s Default Channel Partner" at bounding box center [436, 60] width 232 height 16
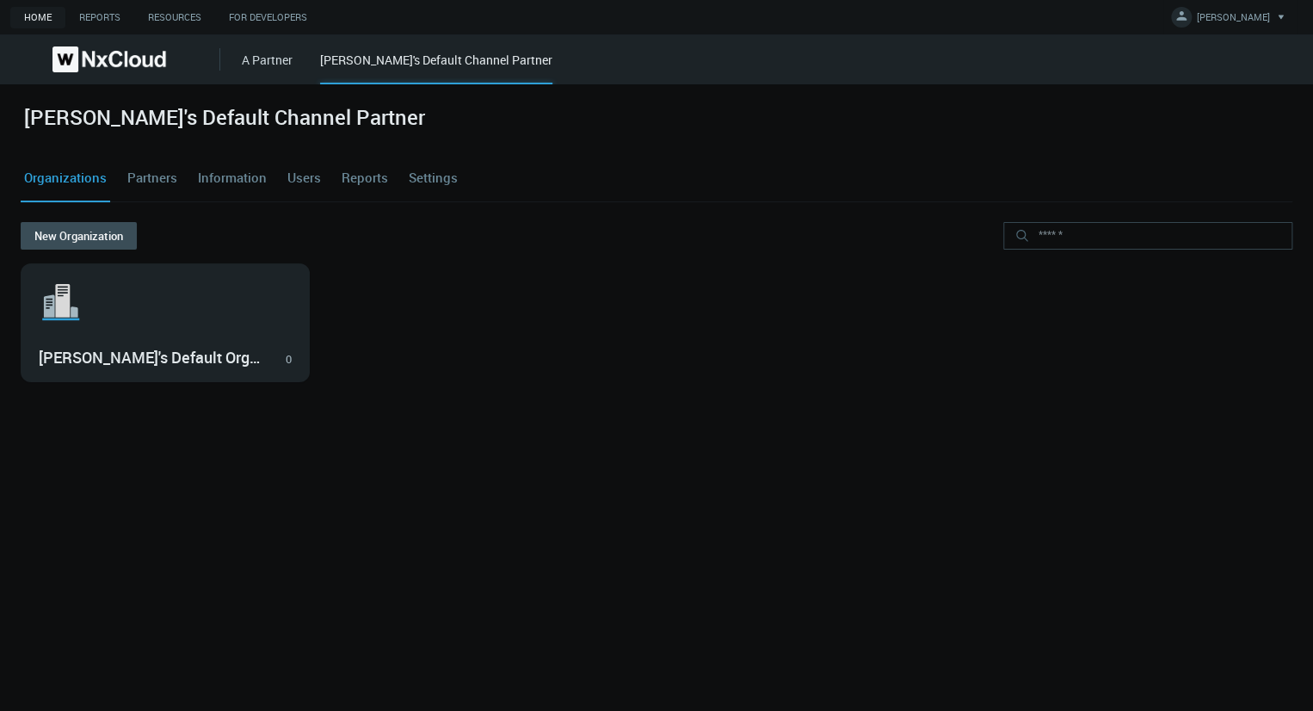
click at [478, 532] on cdk-virtual-scroll-viewport ".st1{fill:var(--svg-placeholder-elm2-color);} .st2{fill:var(--brand-core);} .st…" at bounding box center [657, 476] width 1272 height 427
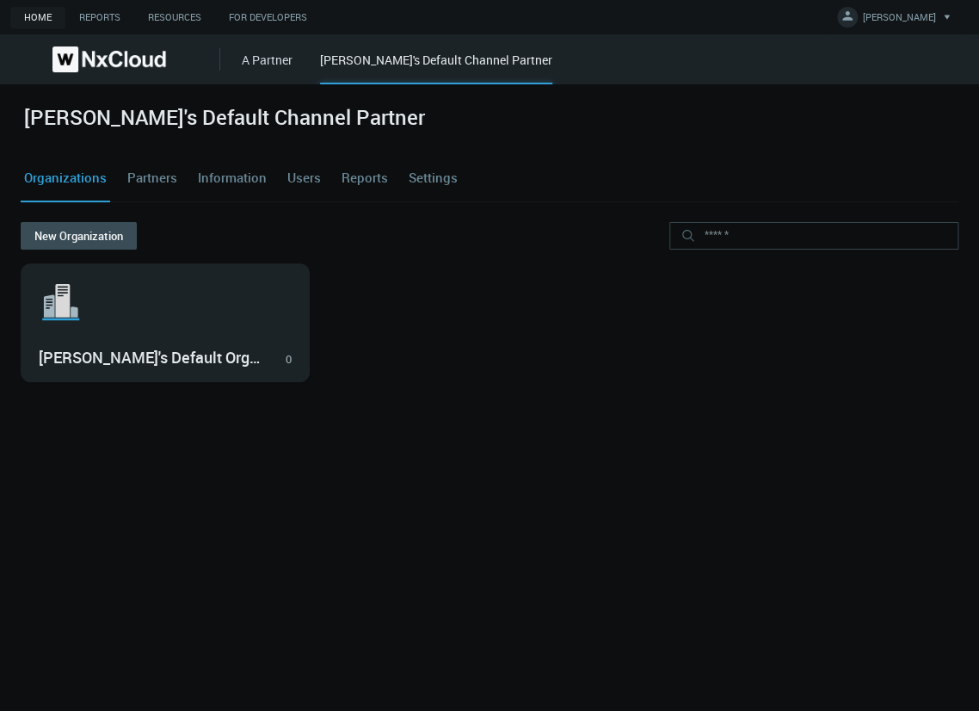
click at [817, 389] on div ".st1{fill:var(--svg-placeholder-elm2-color);} .st2{fill:var(--brand-core);} .st…" at bounding box center [490, 329] width 938 height 133
click at [775, 463] on cdk-virtual-scroll-viewport ".st1{fill:var(--svg-placeholder-elm2-color);} .st2{fill:var(--brand-core);} .st…" at bounding box center [490, 476] width 938 height 427
click at [163, 175] on link "Partners" at bounding box center [152, 178] width 57 height 46
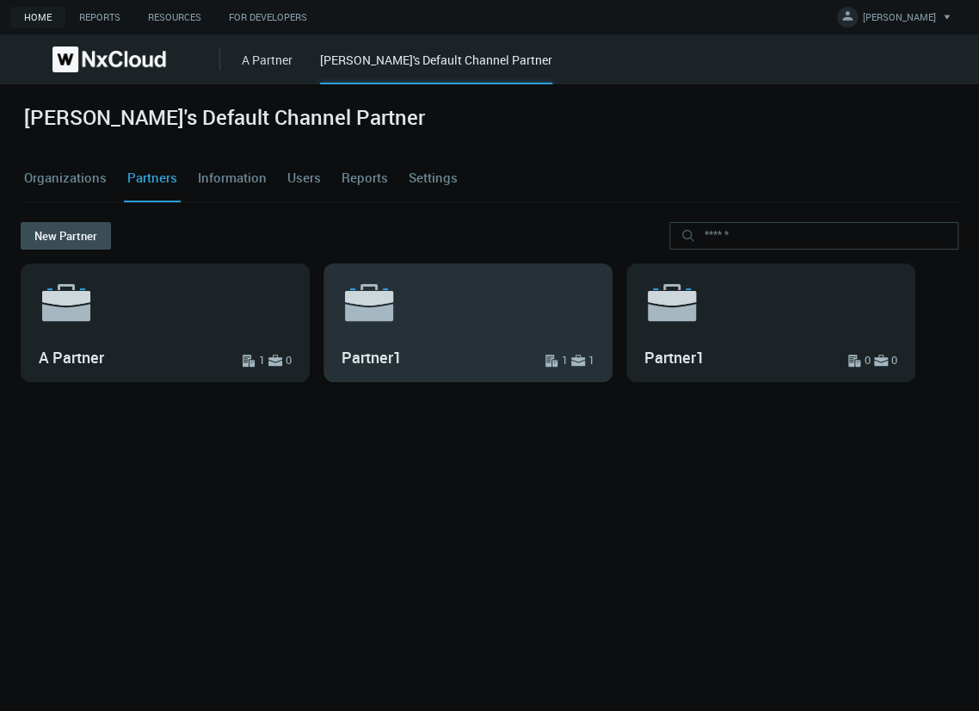
click at [442, 321] on svg-icon ".st6{fill:var(--svg-placeholder-elm2-color);} .st7{fill:var(--brand-core);} .st…" at bounding box center [468, 301] width 253 height 55
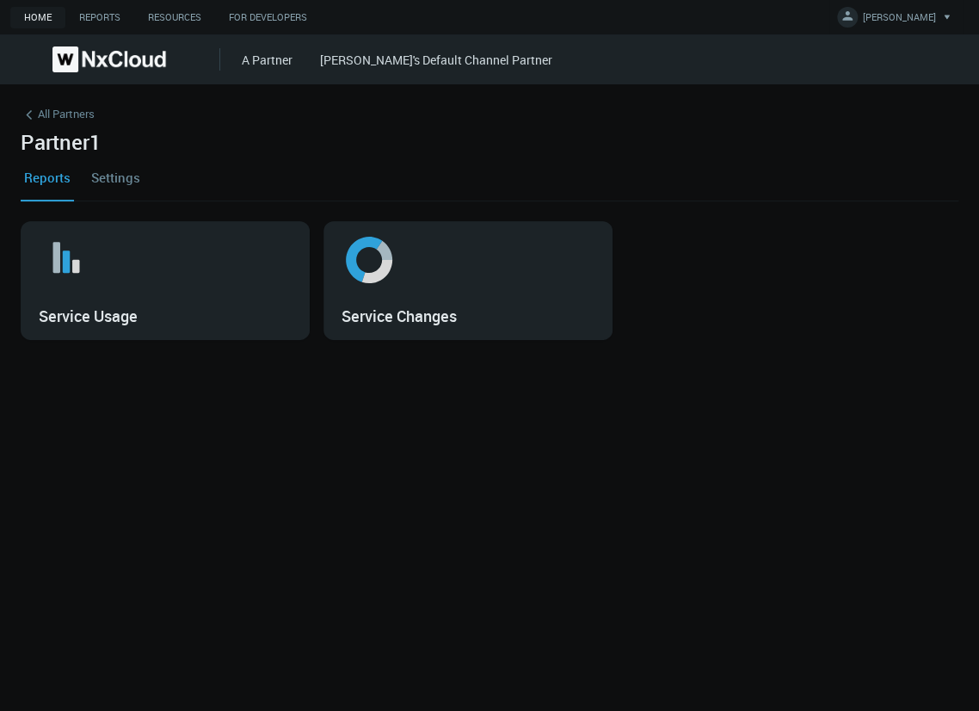
click at [121, 176] on link "Settings" at bounding box center [116, 177] width 56 height 46
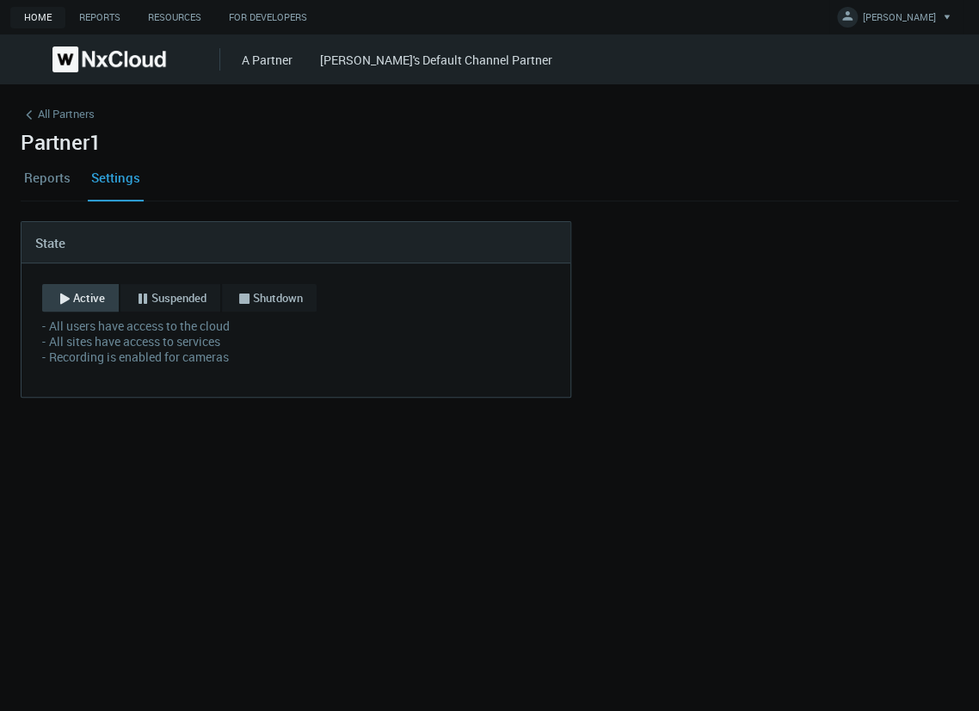
click at [391, 66] on link "[PERSON_NAME]'s Default Channel Partner" at bounding box center [436, 60] width 232 height 16
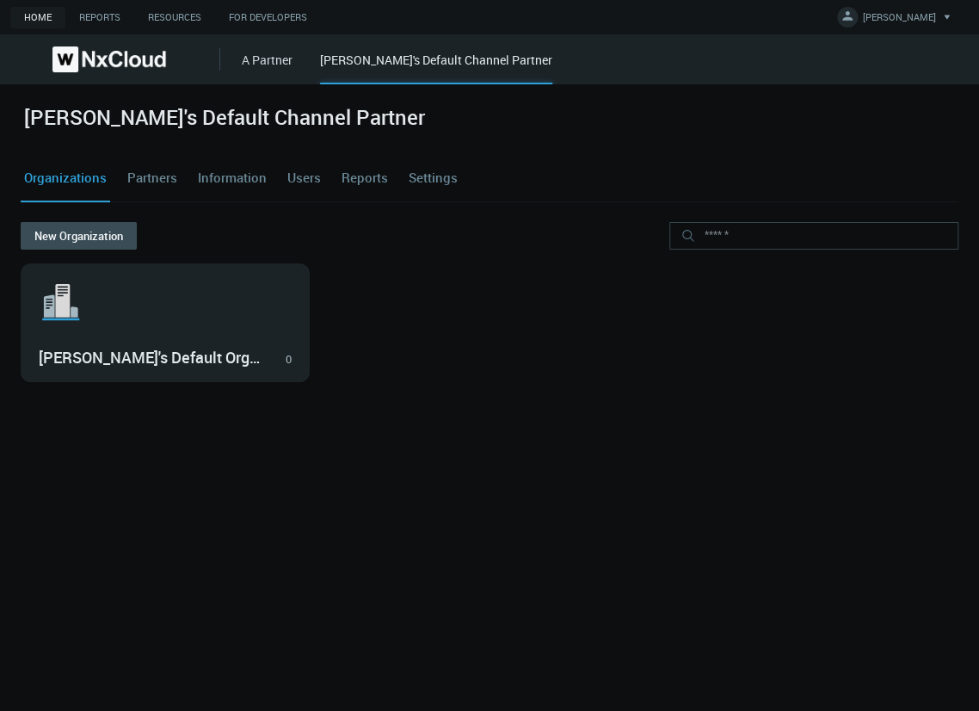
click at [167, 182] on link "Partners" at bounding box center [152, 178] width 57 height 46
